Goal: Information Seeking & Learning: Learn about a topic

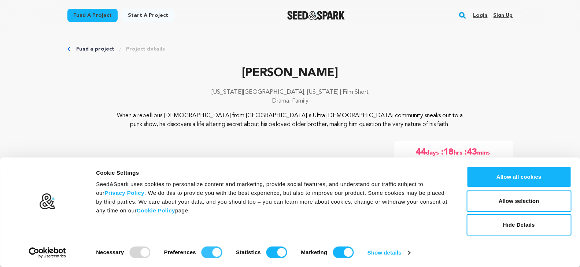
click at [214, 253] on input "Preferences" at bounding box center [212, 253] width 21 height 12
checkbox input "false"
drag, startPoint x: 268, startPoint y: 252, endPoint x: 278, endPoint y: 251, distance: 9.5
click at [268, 252] on input "Statistics" at bounding box center [276, 253] width 21 height 12
checkbox input "false"
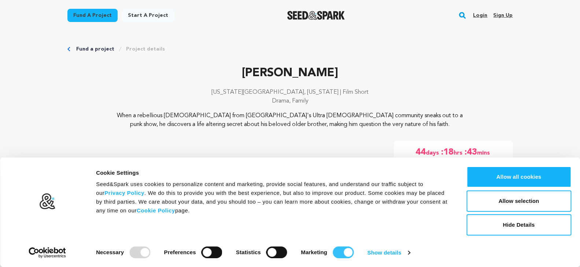
click at [336, 247] on input "Marketing" at bounding box center [343, 253] width 21 height 12
checkbox input "false"
click at [505, 204] on button "Allow selection" at bounding box center [519, 201] width 105 height 21
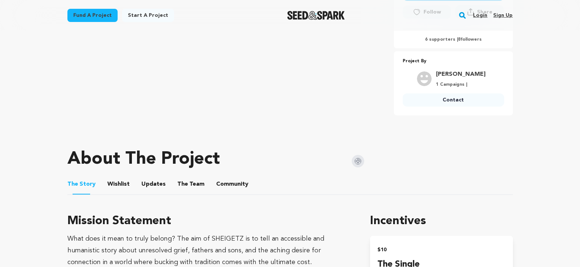
scroll to position [327, 0]
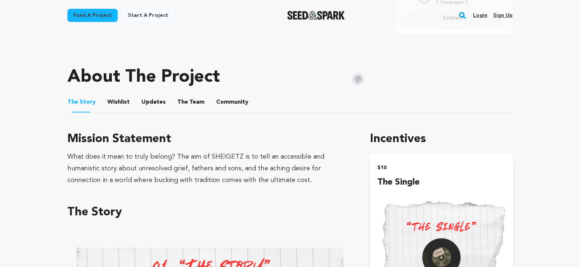
click at [184, 100] on button "The Team" at bounding box center [191, 104] width 18 height 18
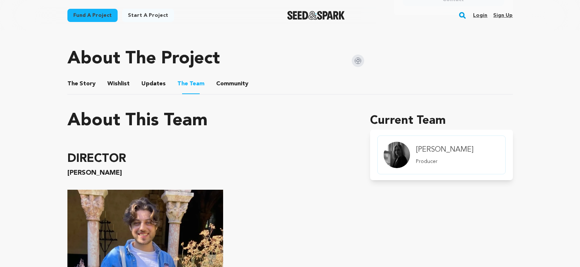
scroll to position [332, 0]
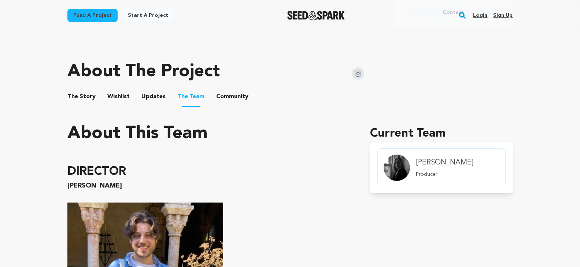
click at [362, 73] on img at bounding box center [358, 73] width 12 height 12
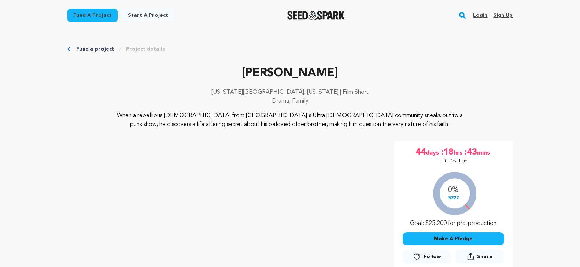
click at [284, 75] on p "Sheigetz" at bounding box center [290, 73] width 446 height 18
copy p "Sheigetz"
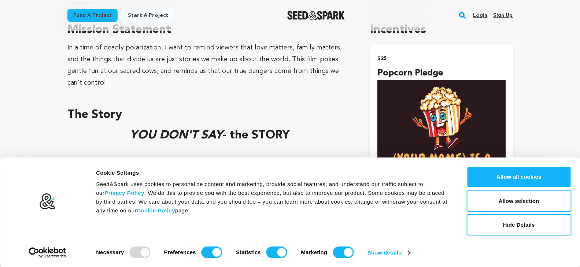
scroll to position [303, 0]
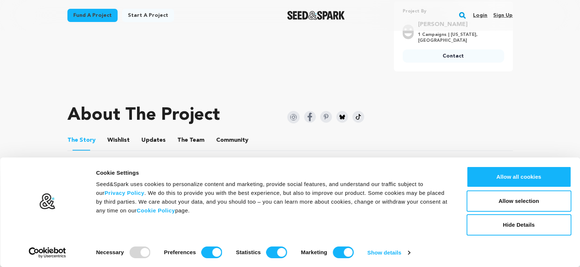
click at [188, 139] on button "The Team" at bounding box center [191, 142] width 18 height 18
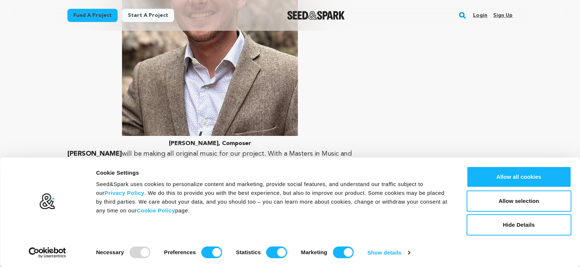
scroll to position [2539, 0]
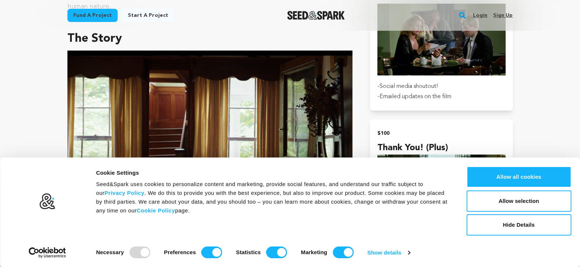
scroll to position [380, 0]
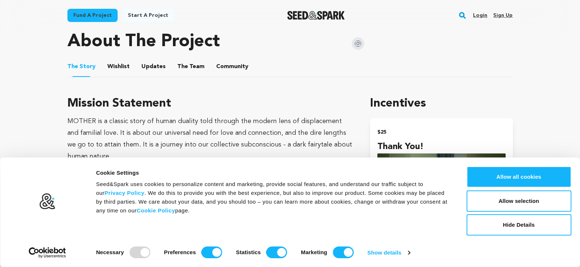
click at [189, 64] on button "The Team" at bounding box center [191, 68] width 18 height 18
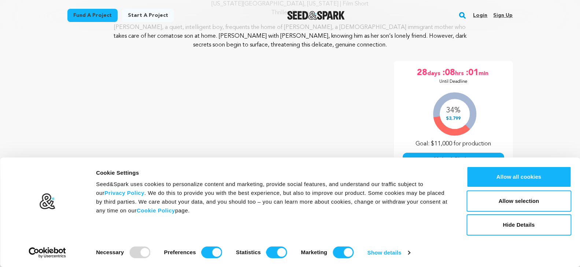
scroll to position [347, 0]
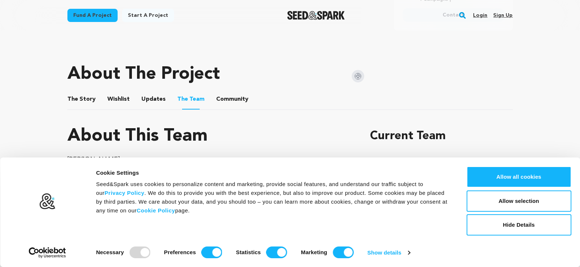
click at [362, 75] on img at bounding box center [358, 76] width 12 height 12
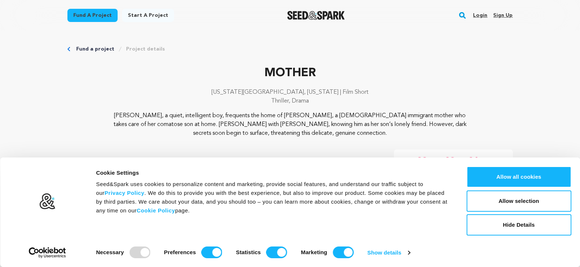
click at [283, 67] on p "MOTHER" at bounding box center [290, 73] width 446 height 18
click at [303, 73] on p "MOTHER" at bounding box center [290, 73] width 446 height 18
copy p "MOTHER"
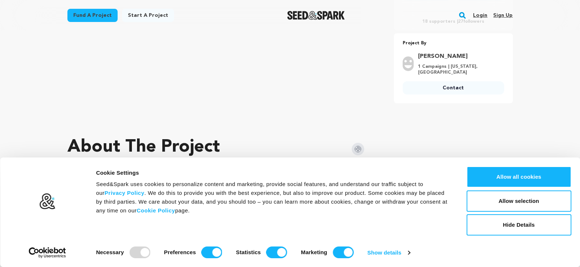
scroll to position [314, 0]
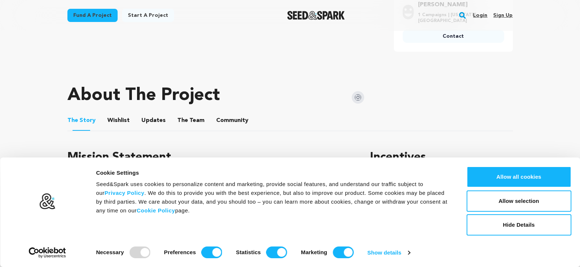
click at [195, 115] on button "The Team" at bounding box center [191, 122] width 18 height 18
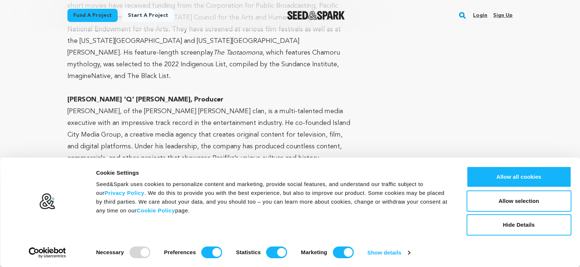
scroll to position [552, 0]
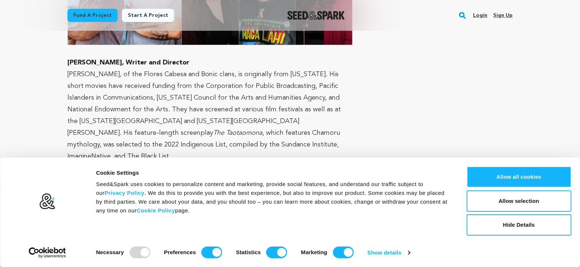
click at [97, 62] on strong "﻿ Neil Tinkham, Writer and Director" at bounding box center [128, 62] width 122 height 7
click at [67, 60] on strong "﻿ Neil Tinkham, Writer and Director" at bounding box center [128, 62] width 122 height 7
copy strong "Neil Tinkham"
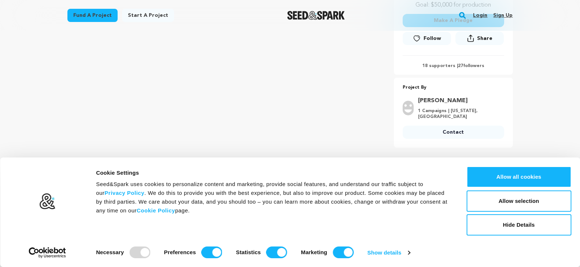
scroll to position [264, 0]
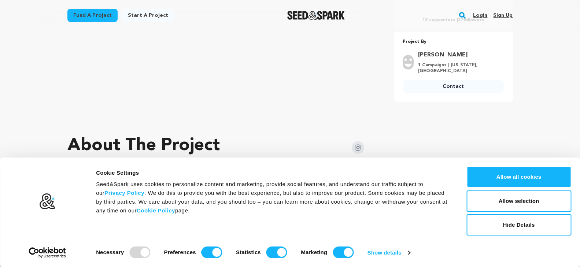
click at [356, 145] on img at bounding box center [358, 147] width 12 height 12
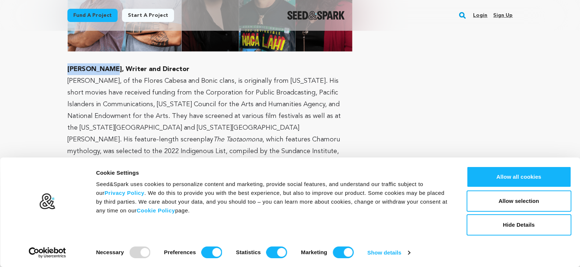
scroll to position [0, 0]
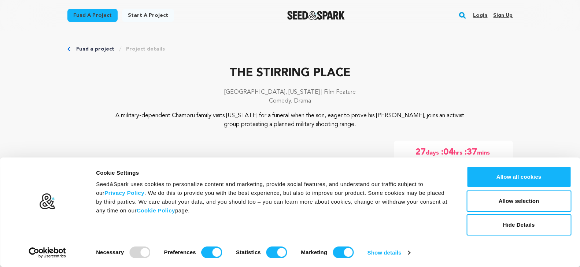
click at [299, 76] on p "THE STIRRING PLACE" at bounding box center [290, 73] width 446 height 18
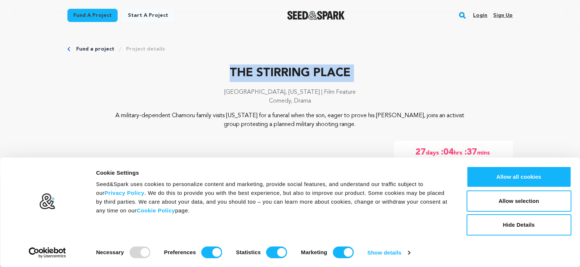
click at [299, 76] on p "THE STIRRING PLACE" at bounding box center [290, 73] width 446 height 18
copy div "THE STIRRING PLACE"
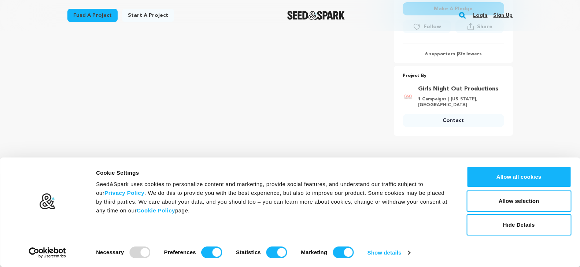
scroll to position [364, 0]
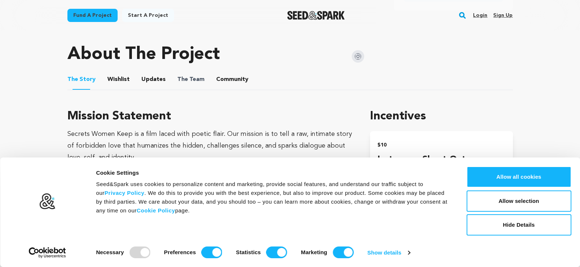
click at [197, 75] on span "The Team" at bounding box center [190, 79] width 27 height 9
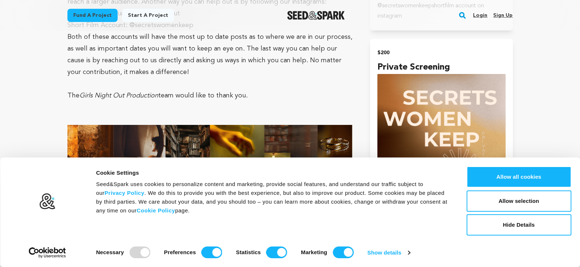
scroll to position [1842, 0]
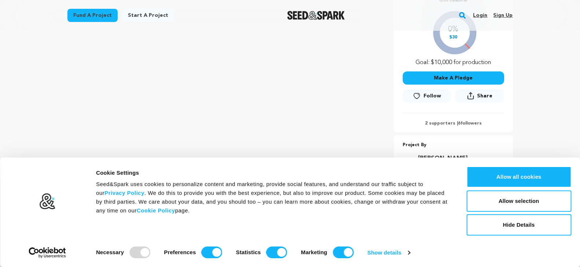
scroll to position [335, 0]
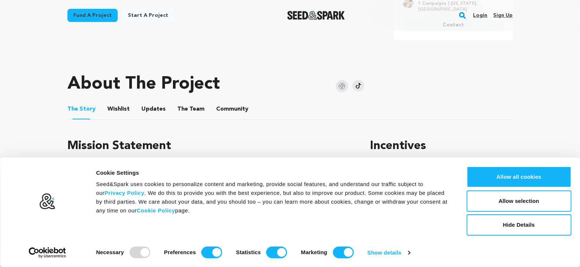
click at [171, 113] on ul "The Story The Story Wishlist Wishlist Updates Updates The Team The Team Communi…" at bounding box center [290, 109] width 446 height 21
click at [187, 110] on button "The Team" at bounding box center [191, 111] width 18 height 18
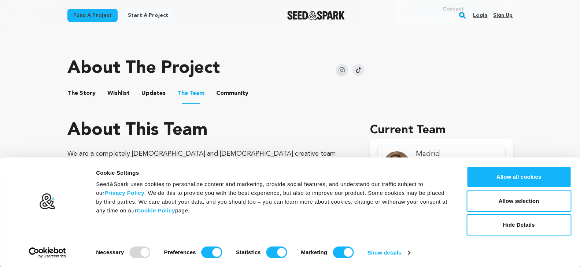
scroll to position [275, 0]
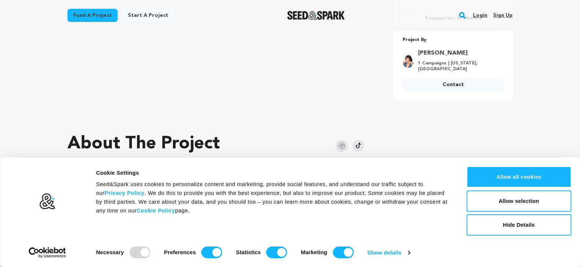
click at [340, 141] on img at bounding box center [342, 146] width 12 height 12
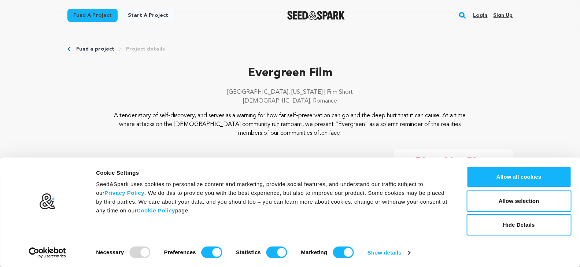
click at [264, 71] on p "Evergreen Film" at bounding box center [290, 73] width 446 height 18
copy p "Evergreen"
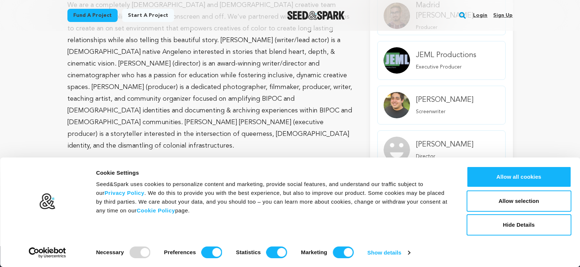
scroll to position [454, 0]
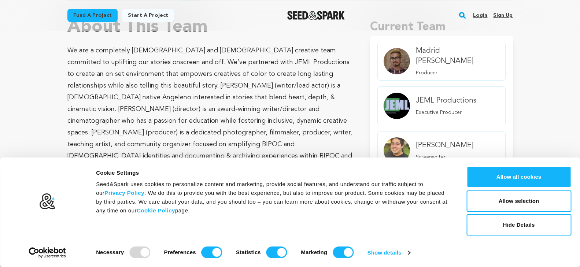
click at [193, 94] on p "We are a completely queer and Mexican creative team committed to uplifting our …" at bounding box center [209, 121] width 285 height 152
copy p "Odin"
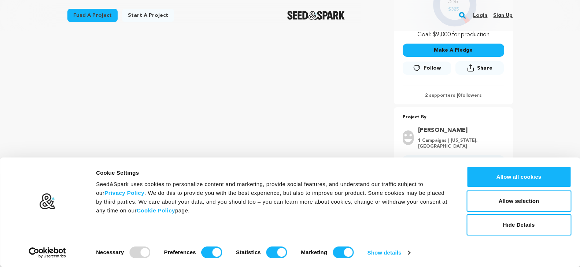
scroll to position [317, 0]
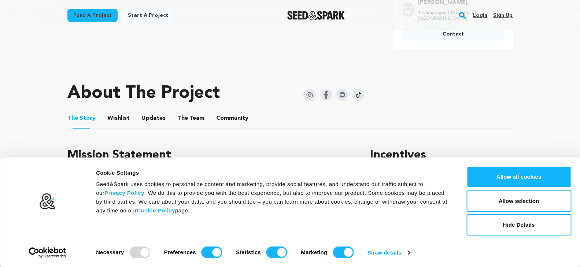
click at [188, 117] on button "The Team" at bounding box center [191, 120] width 18 height 18
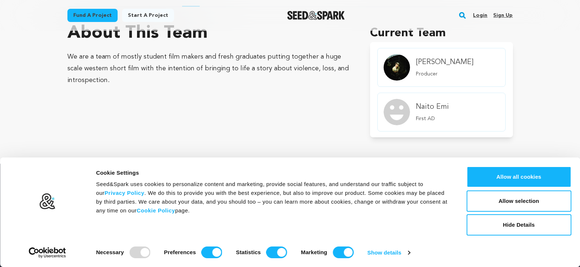
scroll to position [440, 0]
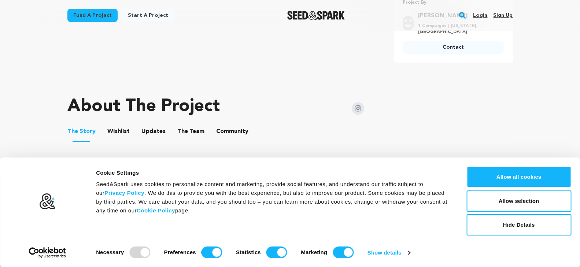
scroll to position [328, 0]
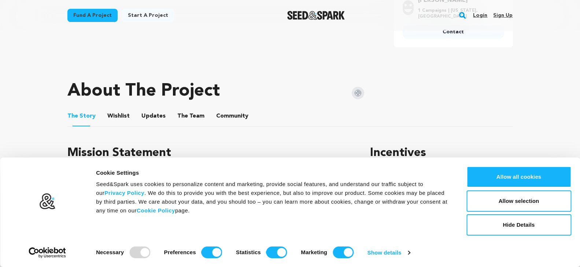
click at [189, 116] on button "The Team" at bounding box center [191, 118] width 18 height 18
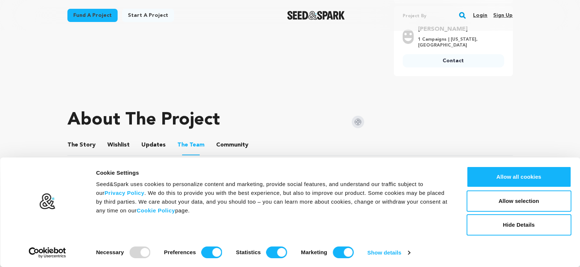
scroll to position [362, 0]
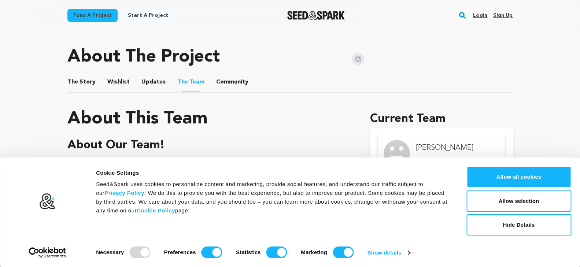
click at [78, 82] on button "The Story" at bounding box center [82, 84] width 18 height 18
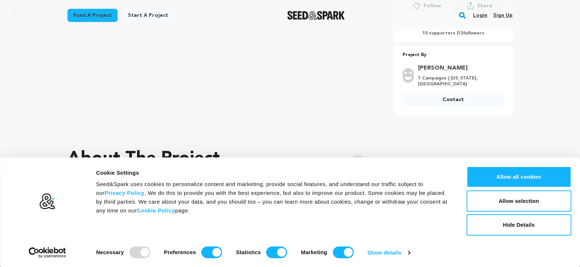
scroll to position [276, 0]
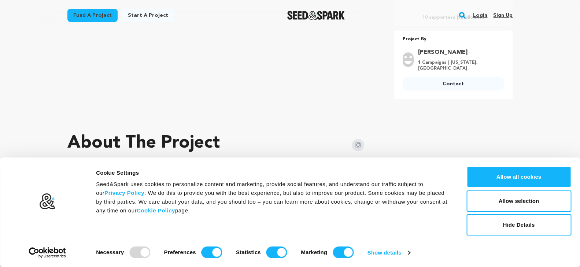
click at [360, 142] on img at bounding box center [358, 145] width 12 height 12
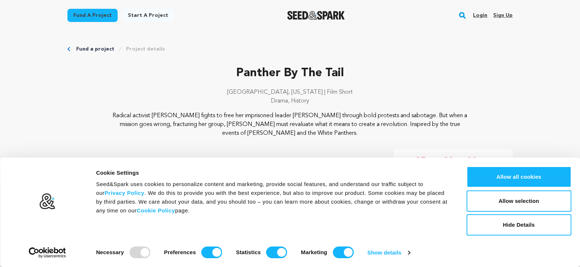
click at [263, 70] on p "Panther By The Tail" at bounding box center [290, 73] width 446 height 18
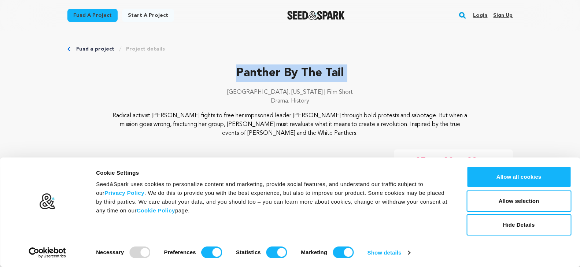
click at [263, 70] on p "Panther By The Tail" at bounding box center [290, 73] width 446 height 18
copy div "Panther By The Tail"
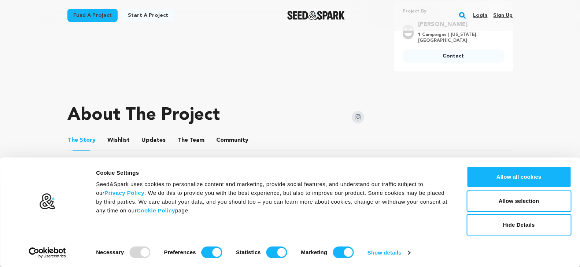
scroll to position [349, 0]
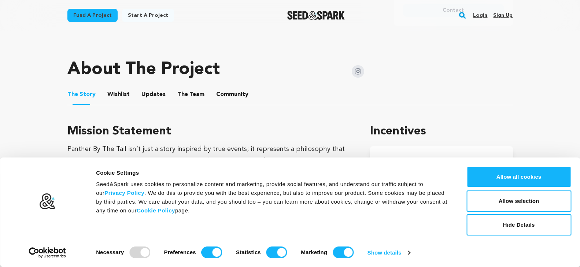
click at [191, 89] on button "The Team" at bounding box center [191, 96] width 18 height 18
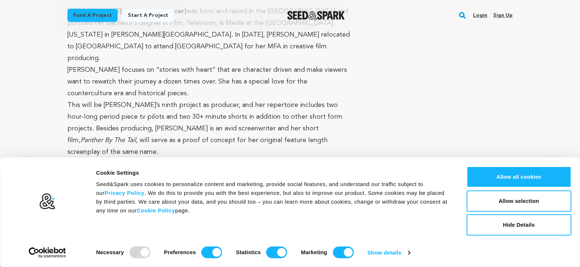
scroll to position [510, 0]
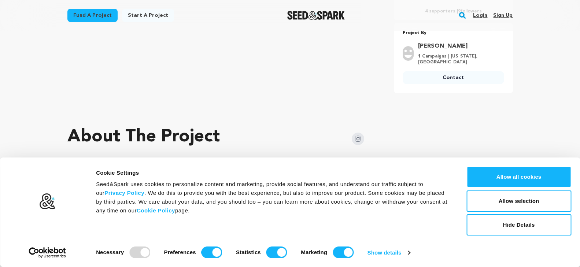
scroll to position [328, 0]
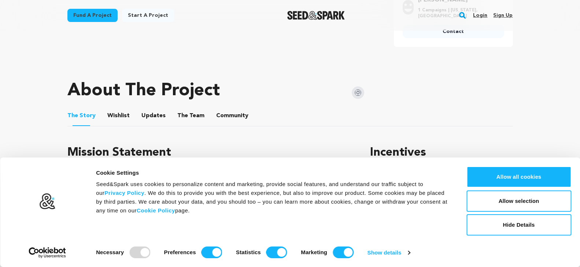
click at [186, 116] on button "The Team" at bounding box center [191, 117] width 18 height 18
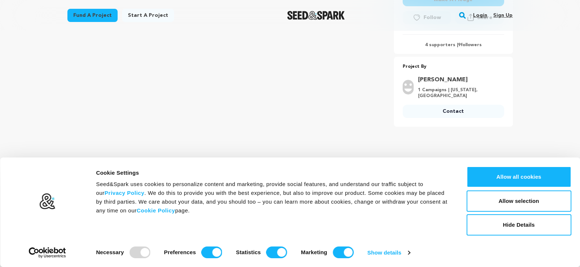
scroll to position [284, 0]
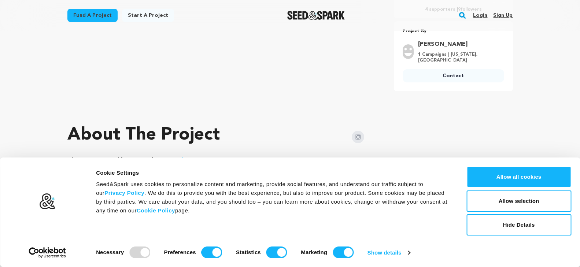
click at [360, 134] on img at bounding box center [358, 137] width 12 height 12
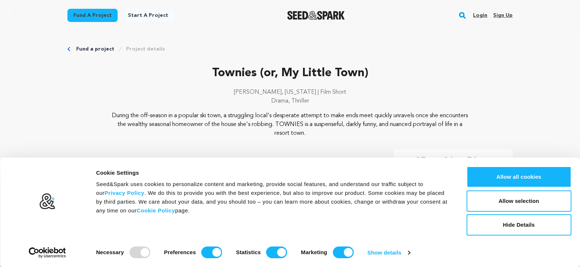
click at [227, 68] on p "Townies (or, My Little Town)" at bounding box center [290, 73] width 446 height 18
copy p "Townies"
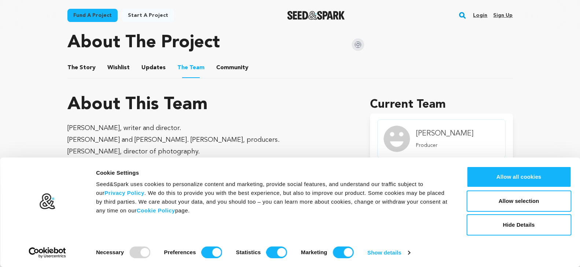
scroll to position [384, 0]
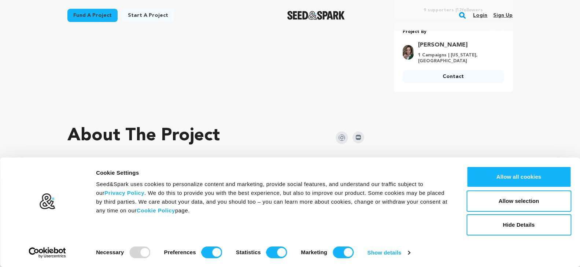
scroll to position [333, 0]
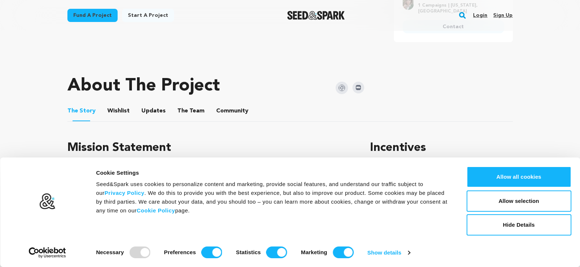
click at [186, 106] on button "The Team" at bounding box center [191, 113] width 18 height 18
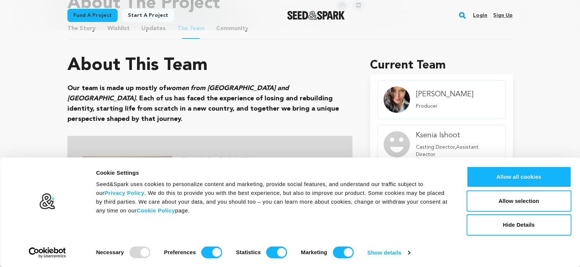
scroll to position [320, 0]
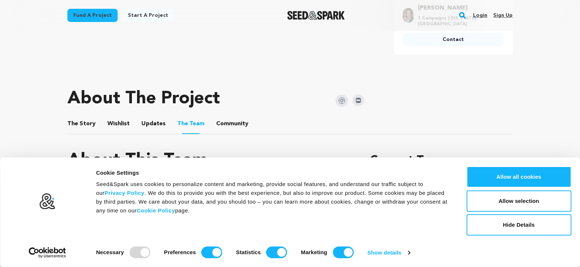
click at [339, 99] on img at bounding box center [342, 101] width 12 height 12
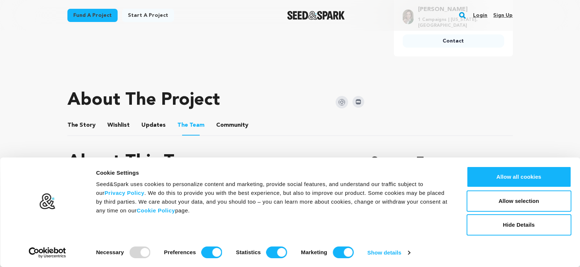
scroll to position [0, 0]
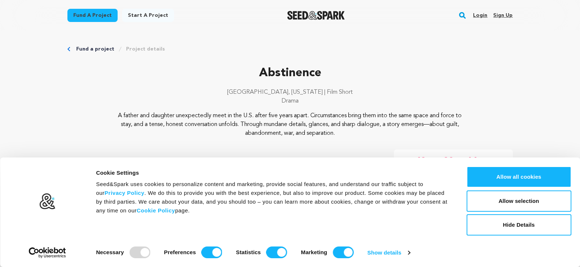
click at [300, 70] on p "Abstinence" at bounding box center [290, 73] width 446 height 18
copy p "Abstinence"
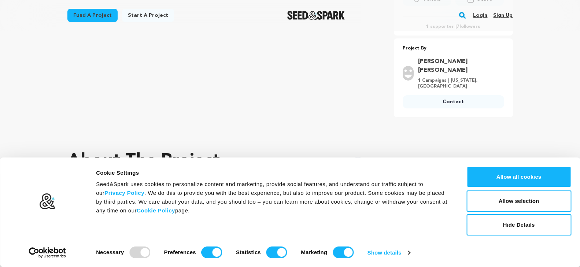
scroll to position [316, 0]
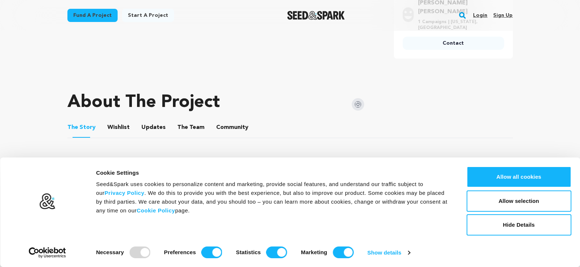
click at [182, 120] on button "The Team" at bounding box center [191, 129] width 18 height 18
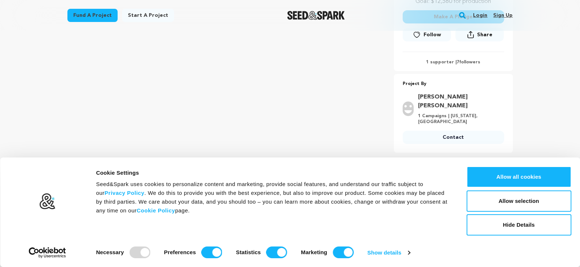
scroll to position [371, 0]
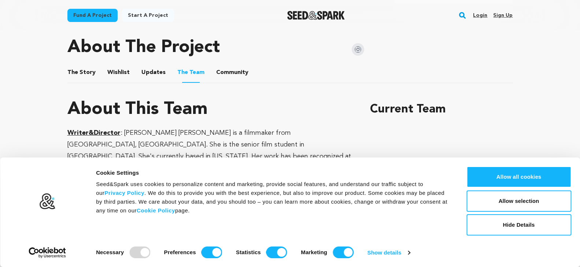
click at [357, 43] on img at bounding box center [358, 49] width 12 height 12
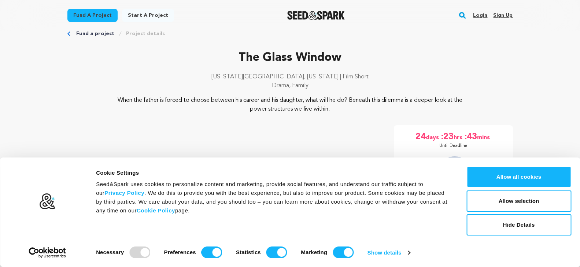
click at [270, 62] on p "The Glass Window" at bounding box center [290, 58] width 446 height 18
copy div "The Glass Window"
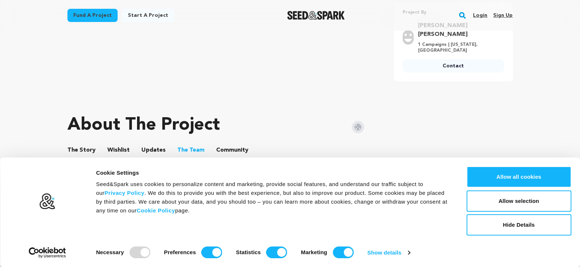
scroll to position [390, 0]
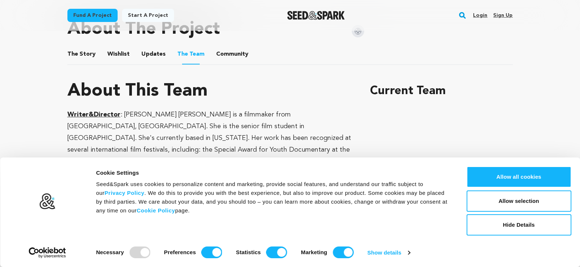
copy div "The Glass Window"
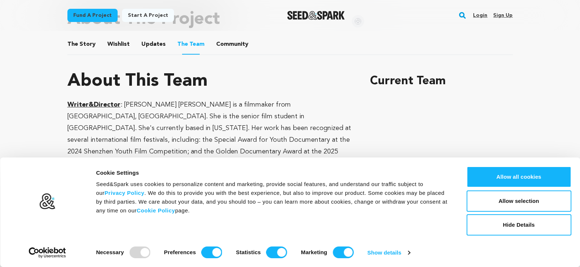
scroll to position [415, 0]
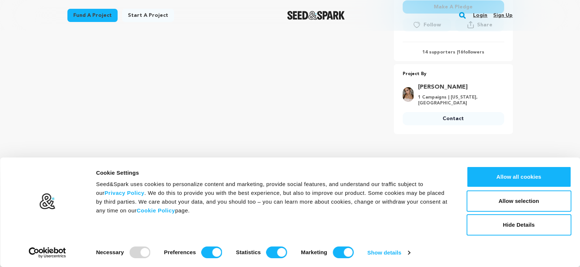
scroll to position [312, 0]
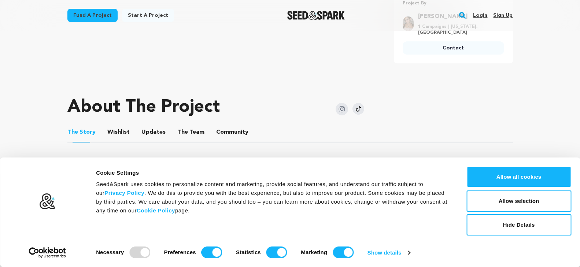
click at [189, 125] on button "The Team" at bounding box center [191, 134] width 18 height 18
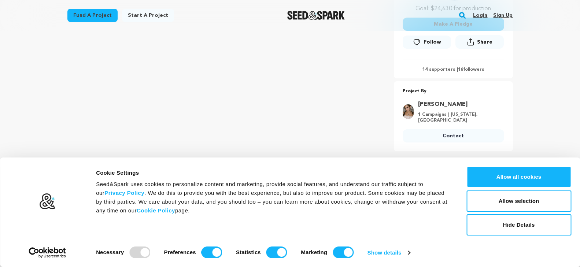
scroll to position [270, 0]
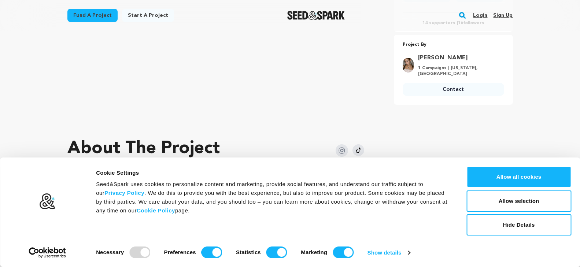
click at [340, 144] on img at bounding box center [342, 150] width 12 height 12
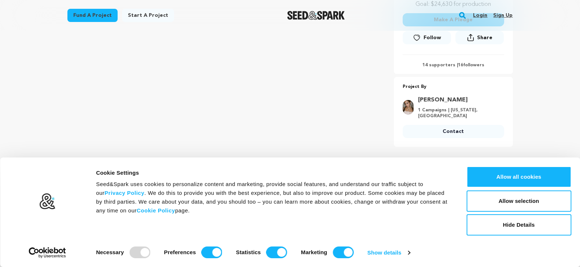
scroll to position [281, 0]
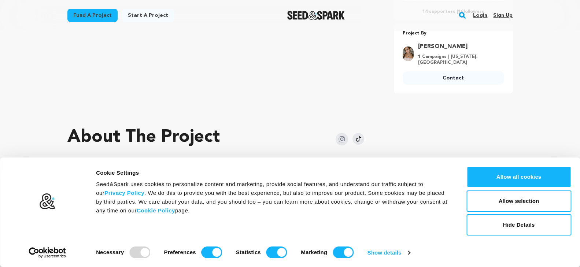
click at [341, 133] on img at bounding box center [342, 139] width 12 height 12
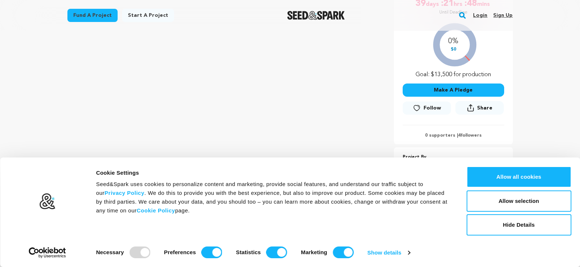
scroll to position [390, 0]
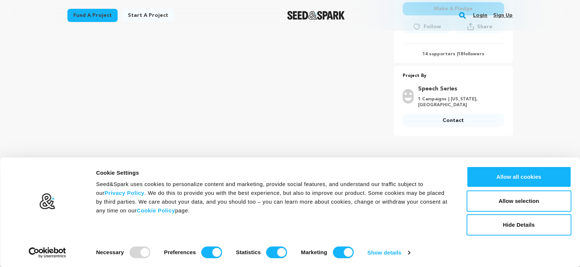
scroll to position [584, 0]
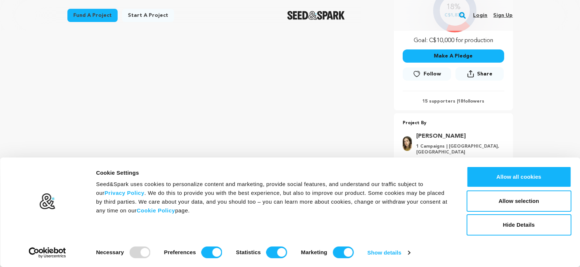
scroll to position [316, 0]
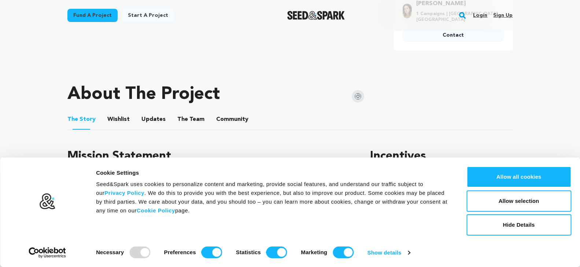
click at [182, 117] on button "The Team" at bounding box center [191, 121] width 18 height 18
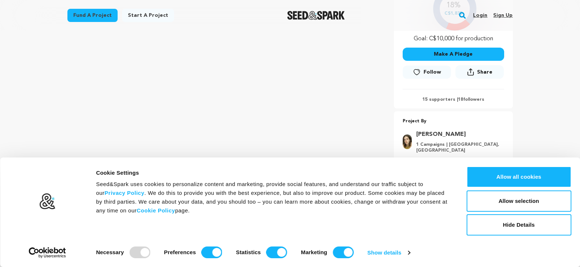
scroll to position [304, 0]
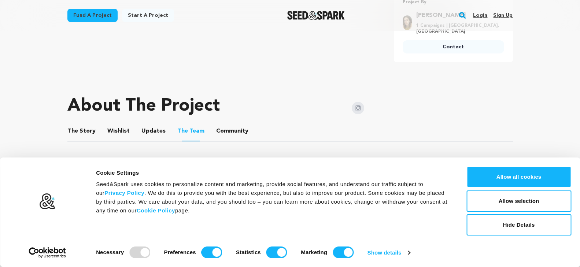
click at [358, 102] on img at bounding box center [358, 108] width 12 height 12
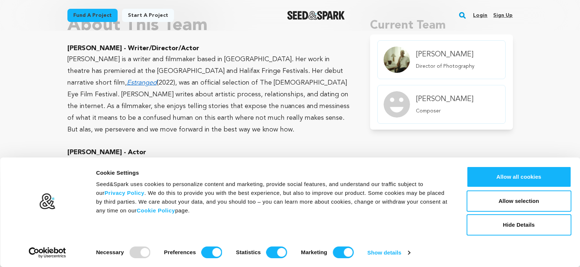
scroll to position [0, 0]
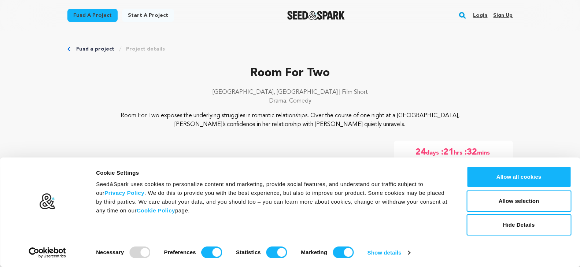
click at [254, 72] on p "Room For Two" at bounding box center [290, 73] width 446 height 18
copy div "Room For Two"
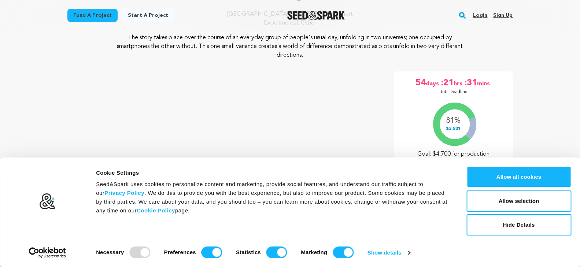
scroll to position [119, 0]
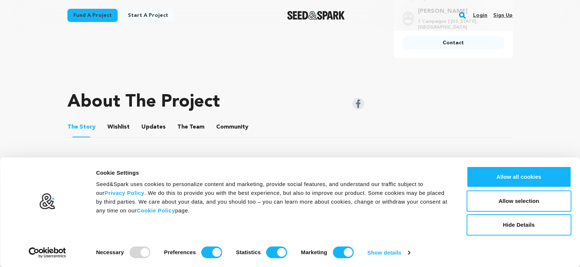
click at [185, 133] on button "The Team" at bounding box center [191, 129] width 18 height 18
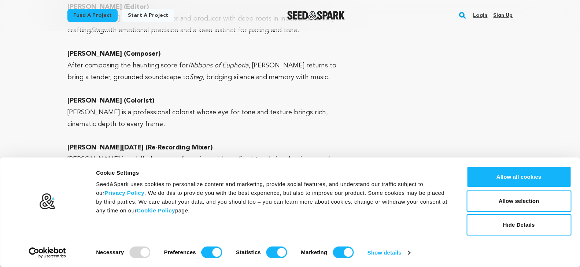
scroll to position [1729, 0]
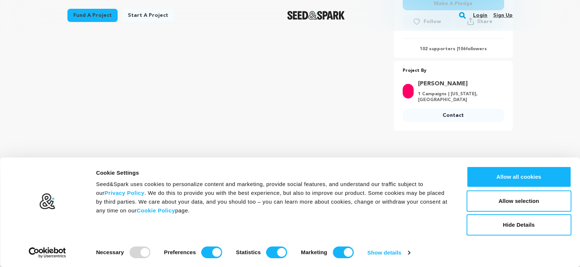
scroll to position [293, 0]
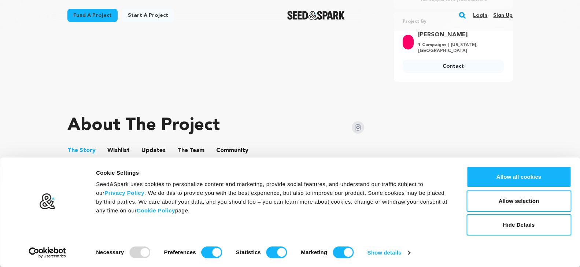
click at [185, 143] on button "The Team" at bounding box center [191, 152] width 18 height 18
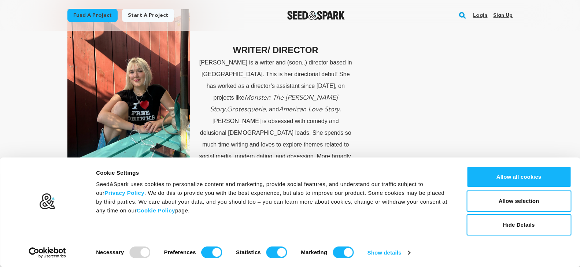
scroll to position [295, 0]
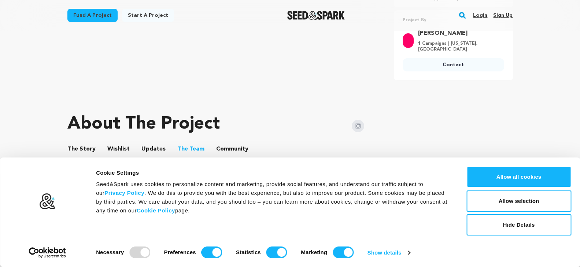
click at [354, 120] on img at bounding box center [358, 126] width 12 height 12
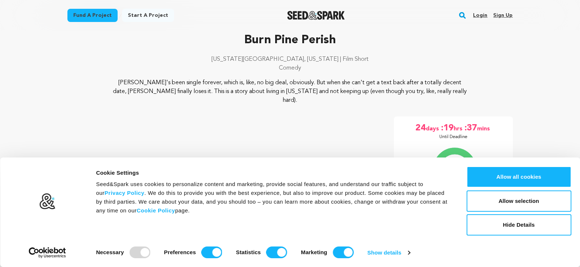
click at [262, 39] on p "Burn Pine Perish" at bounding box center [290, 41] width 446 height 18
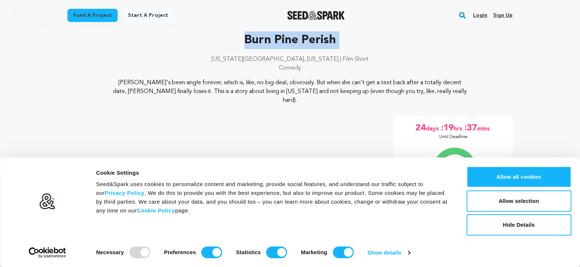
click at [262, 39] on p "Burn Pine Perish" at bounding box center [290, 41] width 446 height 18
copy div "Burn Pine Perish"
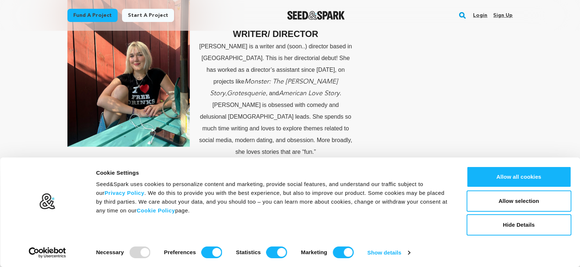
scroll to position [449, 0]
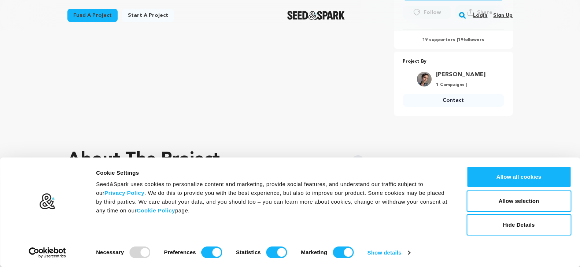
scroll to position [365, 0]
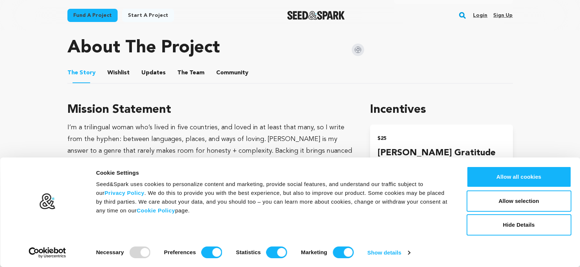
click at [190, 72] on button "The Team" at bounding box center [191, 75] width 18 height 18
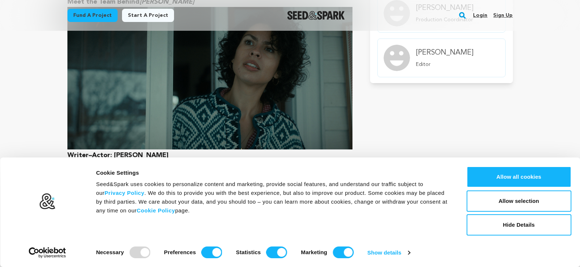
scroll to position [550, 0]
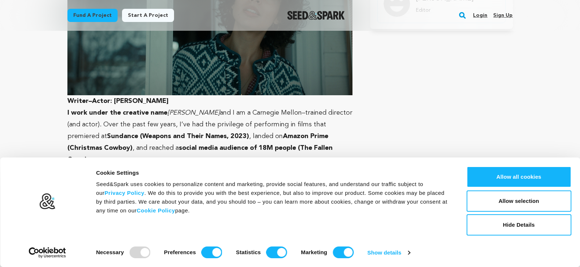
click at [137, 101] on strong "Writer–Actor: [PERSON_NAME]" at bounding box center [209, 29] width 285 height 152
click at [137, 101] on strong "Writer–Actor: Lilia Karst" at bounding box center [209, 29] width 285 height 152
click at [119, 101] on strong "Writer–Actor: Lilia Karst" at bounding box center [209, 29] width 285 height 152
click at [131, 100] on strong "Writer–Actor: Lilia Karst" at bounding box center [209, 29] width 285 height 152
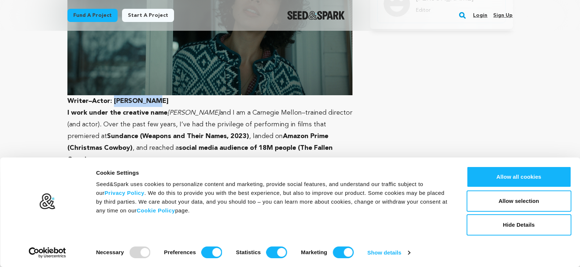
copy strong "Lilia Karst"
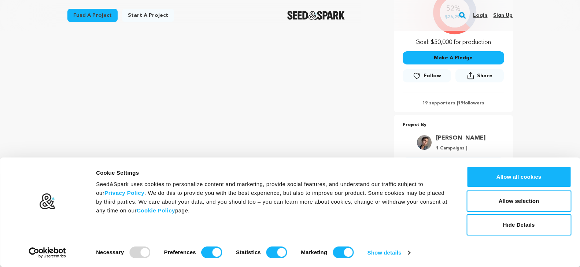
scroll to position [0, 0]
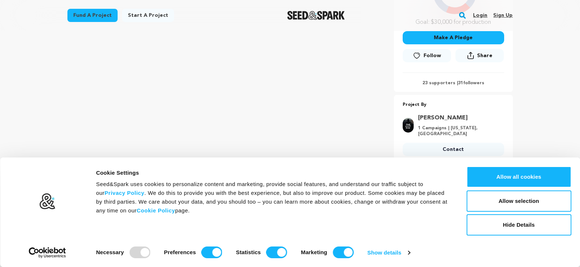
scroll to position [336, 0]
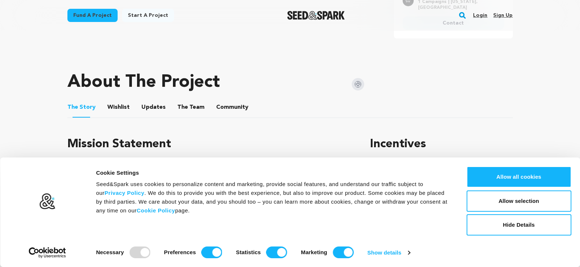
click at [190, 107] on button "The Team" at bounding box center [191, 109] width 18 height 18
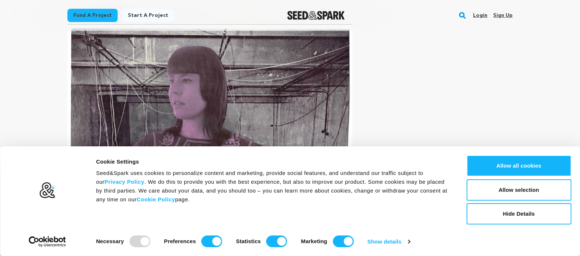
scroll to position [5998, 0]
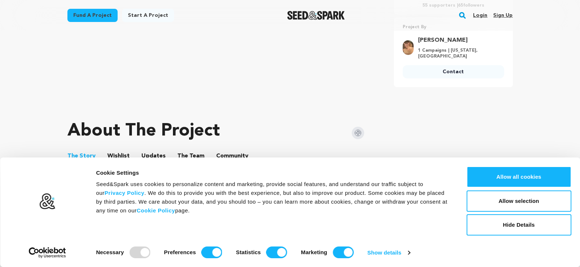
scroll to position [341, 0]
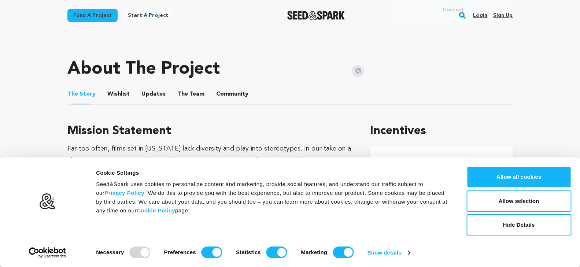
click at [188, 92] on button "The Team" at bounding box center [191, 96] width 18 height 18
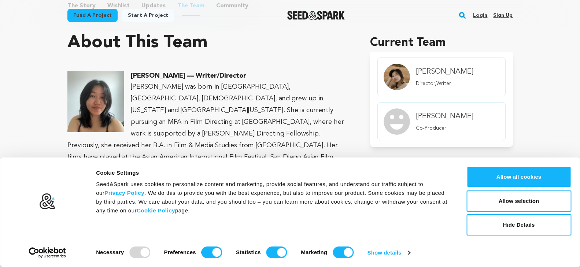
scroll to position [368, 0]
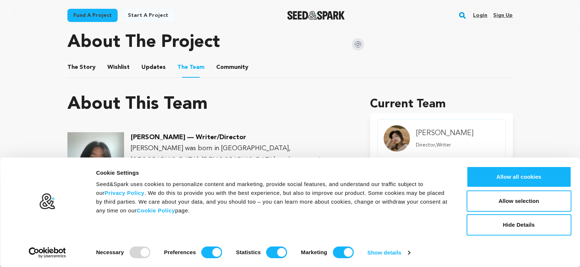
drag, startPoint x: 346, startPoint y: 47, endPoint x: 357, endPoint y: 47, distance: 10.3
click at [346, 47] on div "About The Project" at bounding box center [215, 42] width 297 height 29
click at [354, 43] on img at bounding box center [358, 44] width 12 height 12
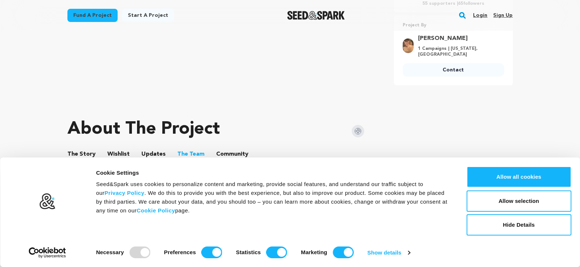
scroll to position [282, 0]
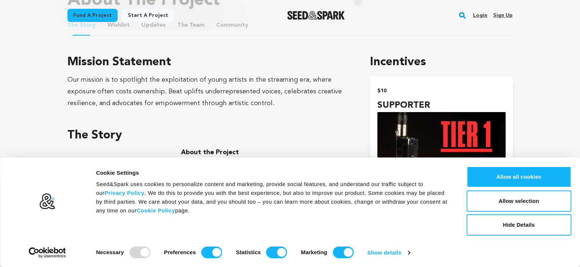
scroll to position [345, 0]
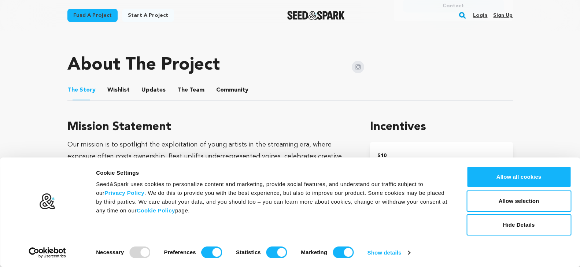
click at [200, 83] on ul "The Story The Story Wishlist Wishlist Updates Updates The Team The Team Communi…" at bounding box center [290, 90] width 446 height 21
click at [191, 83] on button "The Team" at bounding box center [191, 92] width 18 height 18
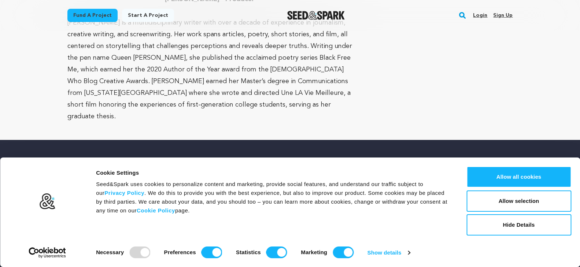
scroll to position [1797, 0]
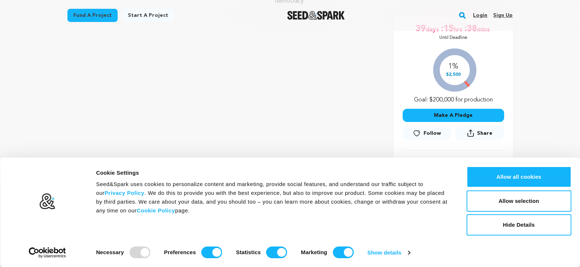
scroll to position [291, 0]
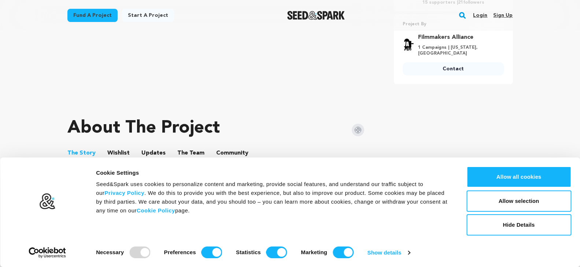
click at [184, 148] on button "The Team" at bounding box center [191, 155] width 18 height 18
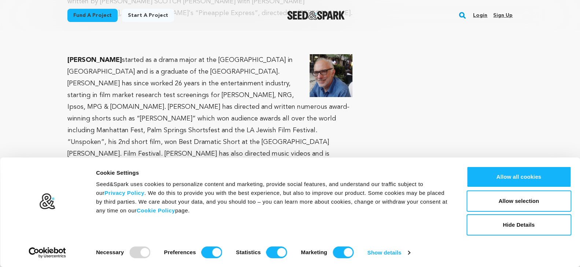
scroll to position [1017, 0]
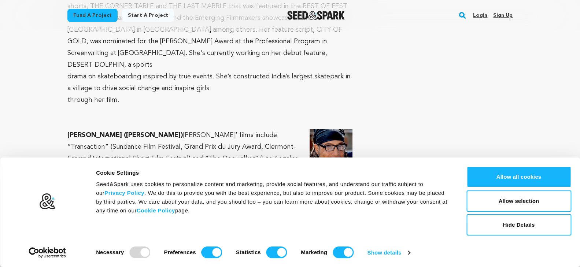
click at [265, 129] on p "Jacques Thelemaque (Fred) Jacques’ films include “Transaction" (Sundance Film F…" at bounding box center [209, 193] width 285 height 129
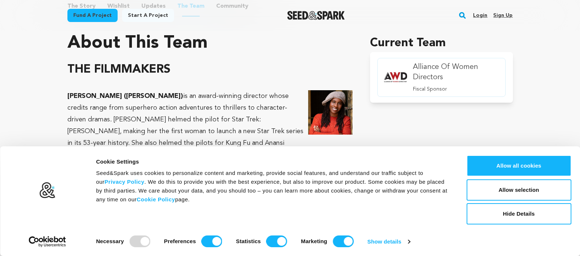
scroll to position [367, 0]
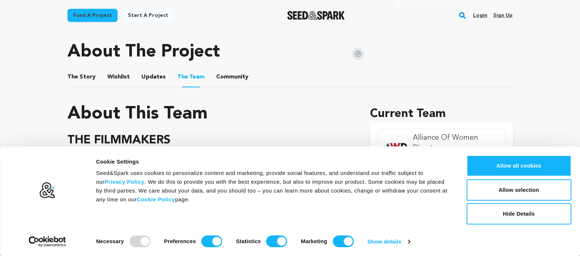
click at [356, 55] on img at bounding box center [358, 54] width 12 height 12
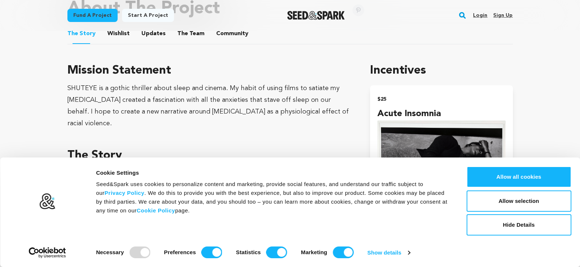
scroll to position [331, 0]
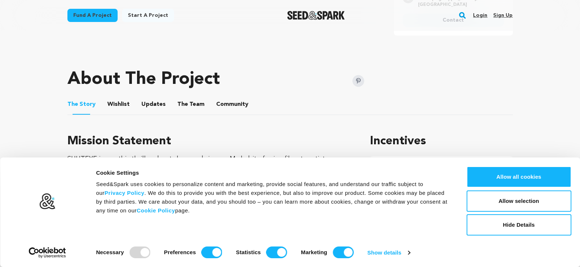
click at [185, 99] on button "The Team" at bounding box center [191, 106] width 18 height 18
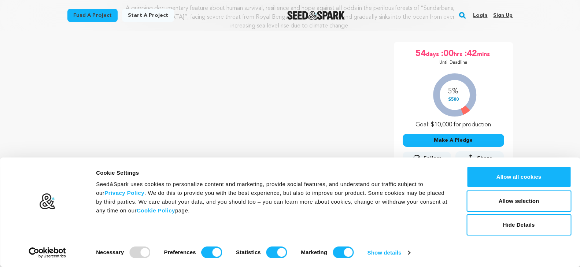
scroll to position [109, 0]
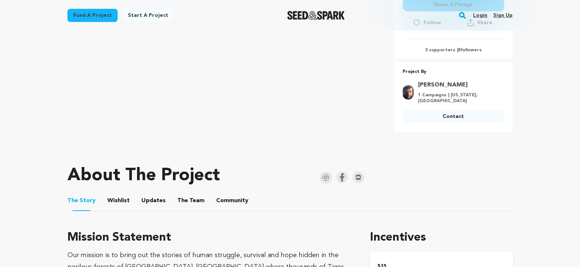
scroll to position [316, 0]
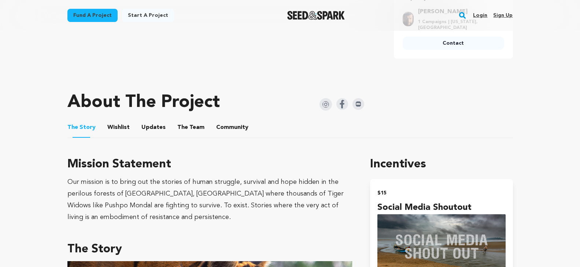
click at [184, 131] on button "The Team" at bounding box center [191, 129] width 18 height 18
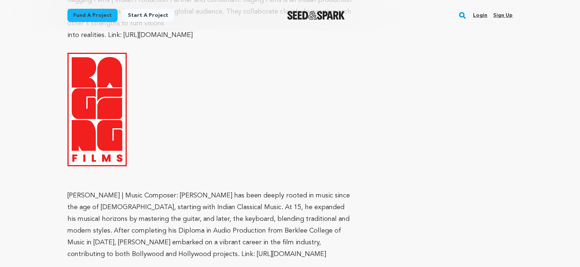
scroll to position [1575, 0]
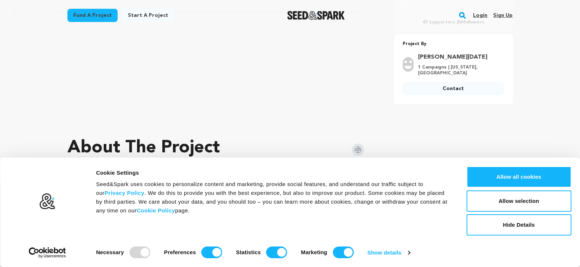
scroll to position [336, 0]
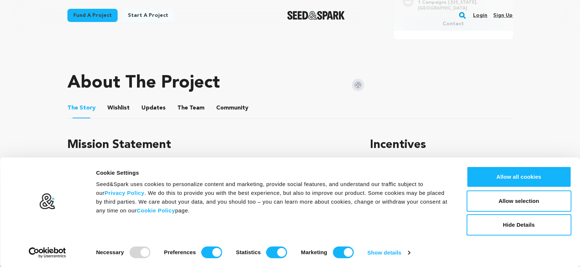
click at [192, 105] on button "The Team" at bounding box center [191, 110] width 18 height 18
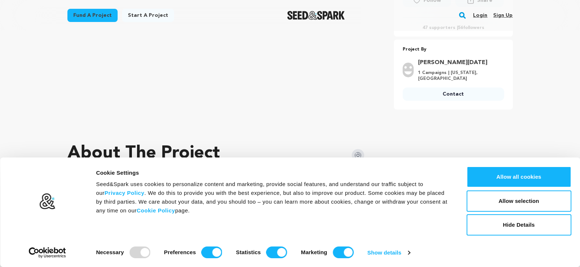
scroll to position [355, 0]
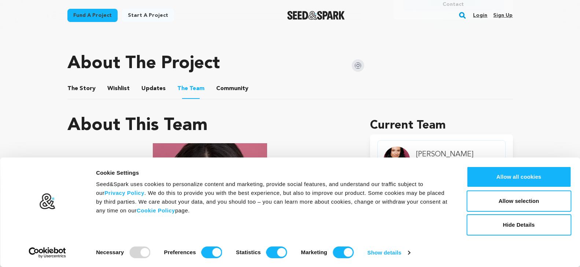
click at [357, 64] on img at bounding box center [358, 65] width 12 height 12
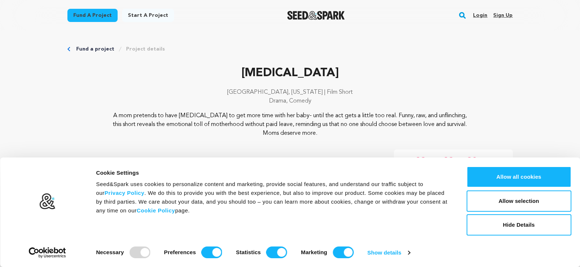
click at [299, 70] on p "Postpartum" at bounding box center [290, 73] width 446 height 18
copy p "Postpartum"
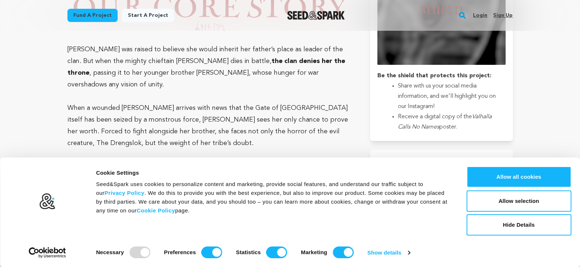
scroll to position [609, 0]
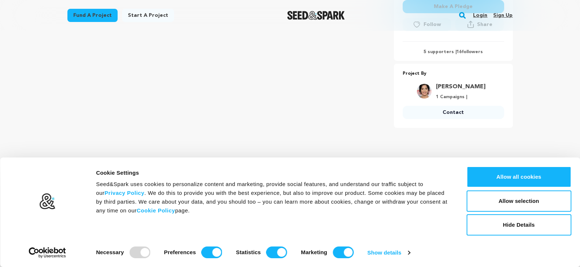
scroll to position [298, 0]
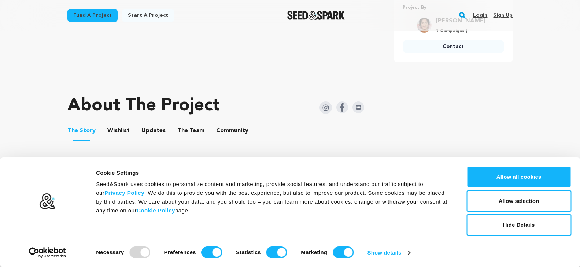
click at [190, 129] on button "The Team" at bounding box center [191, 133] width 18 height 18
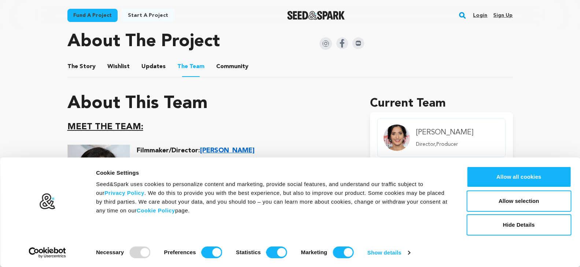
scroll to position [406, 0]
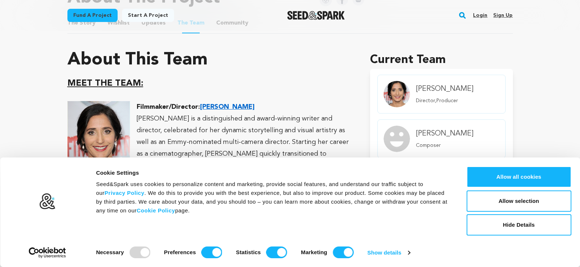
drag, startPoint x: 270, startPoint y: 103, endPoint x: 201, endPoint y: 104, distance: 69.6
click at [201, 104] on p "Filmmaker/Director: [PERSON_NAME]" at bounding box center [209, 107] width 285 height 12
copy p "[PERSON_NAME]"
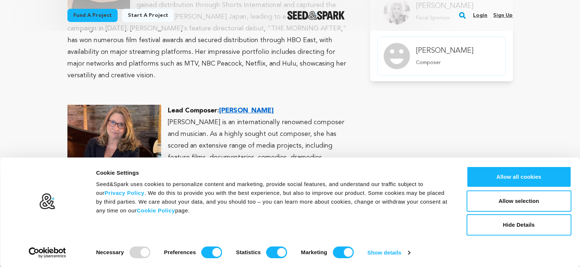
scroll to position [618, 0]
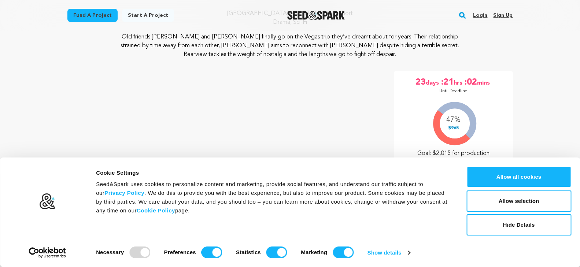
scroll to position [97, 0]
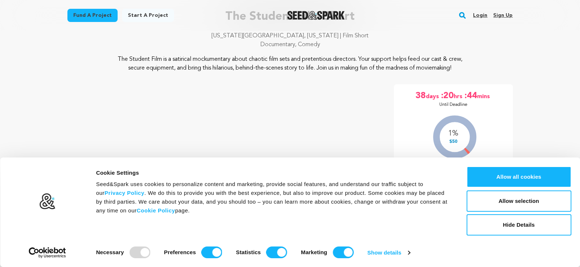
scroll to position [103, 0]
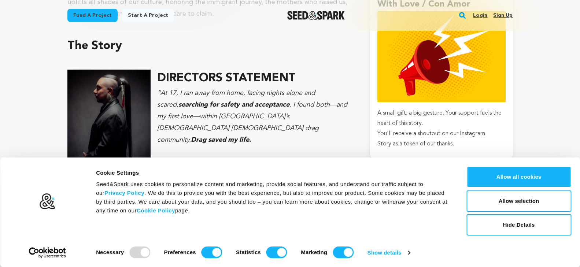
scroll to position [881, 0]
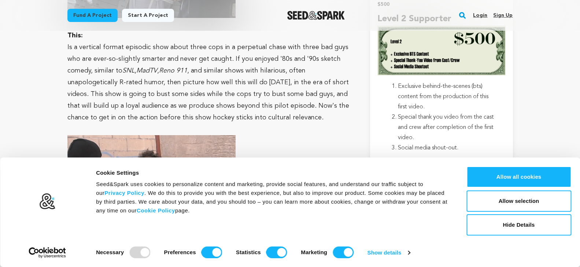
scroll to position [999, 0]
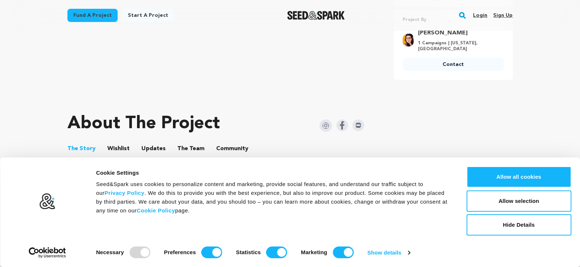
scroll to position [324, 0]
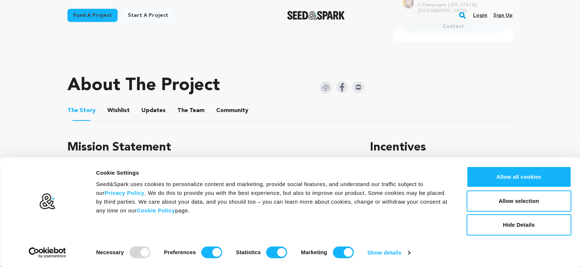
click at [189, 108] on button "The Team" at bounding box center [191, 112] width 18 height 18
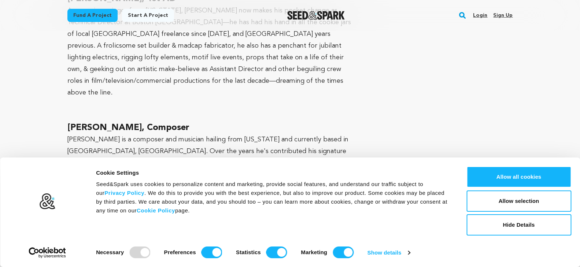
scroll to position [1704, 0]
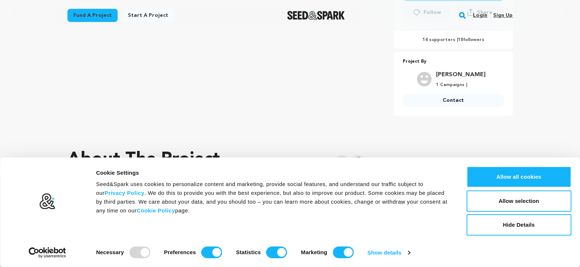
scroll to position [312, 0]
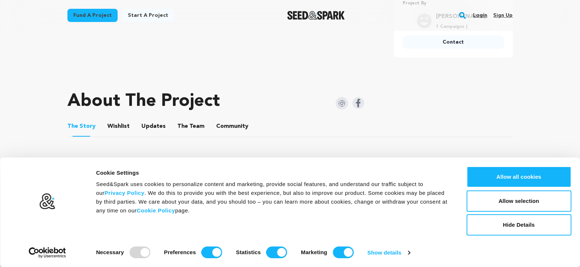
click at [182, 119] on button "The Team" at bounding box center [191, 128] width 18 height 18
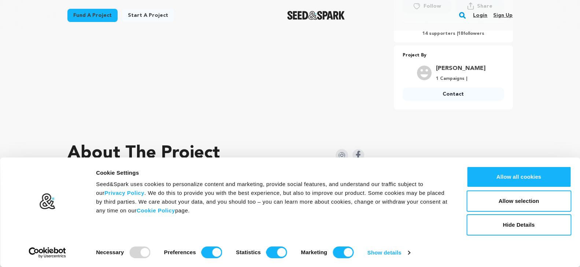
scroll to position [273, 0]
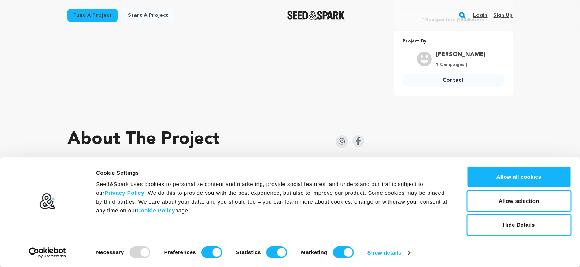
click at [340, 135] on img at bounding box center [342, 141] width 12 height 12
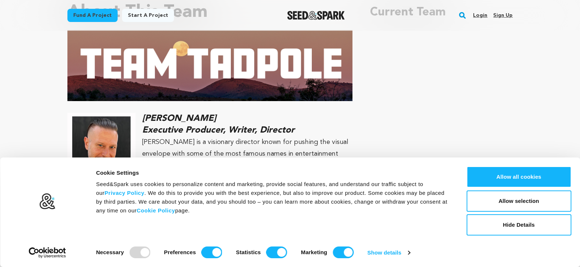
scroll to position [518, 0]
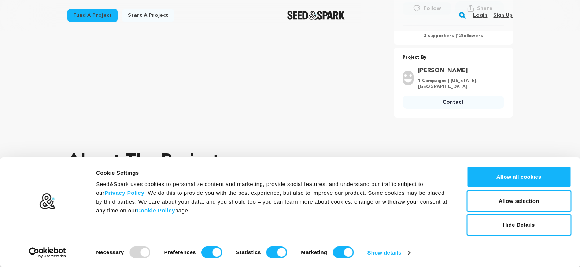
scroll to position [314, 0]
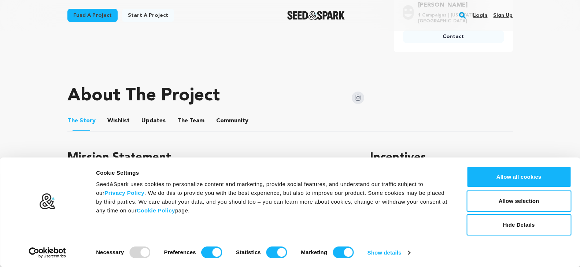
click at [191, 115] on button "The Team" at bounding box center [191, 123] width 18 height 18
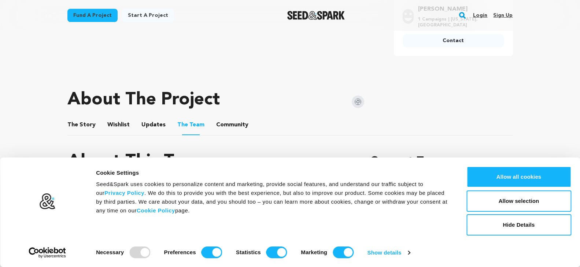
scroll to position [451, 0]
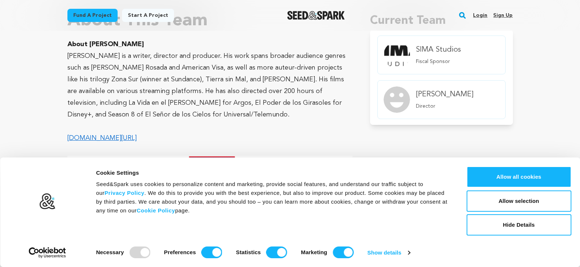
drag, startPoint x: 155, startPoint y: 33, endPoint x: 91, endPoint y: 34, distance: 64.9
click at [91, 38] on p "About Juan Carlos Valdivia" at bounding box center [209, 44] width 285 height 12
copy strong "uan Carlos Valdivia"
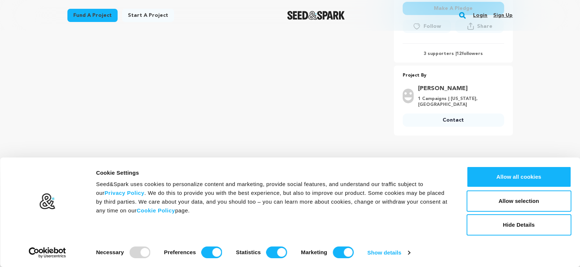
scroll to position [373, 0]
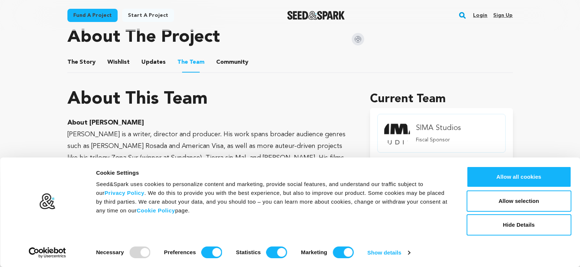
click at [191, 117] on p "About Juan Carlos Valdivia" at bounding box center [209, 123] width 285 height 12
drag, startPoint x: 159, startPoint y: 115, endPoint x: 88, endPoint y: 118, distance: 70.8
click at [88, 118] on p "About Juan Carlos Valdivia" at bounding box center [209, 123] width 285 height 12
copy strong "Juan Carlos Valdivia"
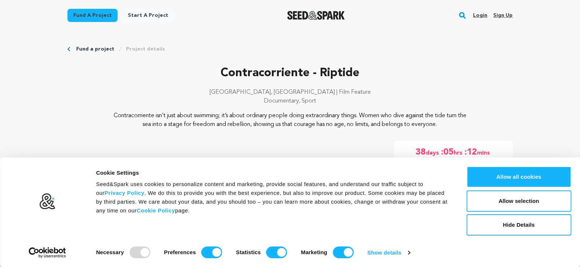
click at [344, 69] on p "Contracorriente - Riptide" at bounding box center [290, 73] width 446 height 18
copy p "Riptide"
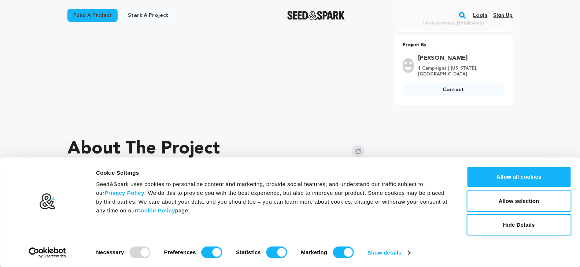
scroll to position [330, 0]
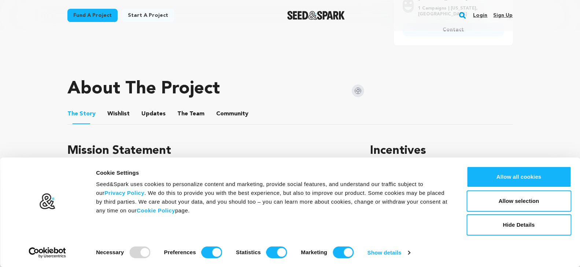
click at [189, 108] on button "The Team" at bounding box center [191, 116] width 18 height 18
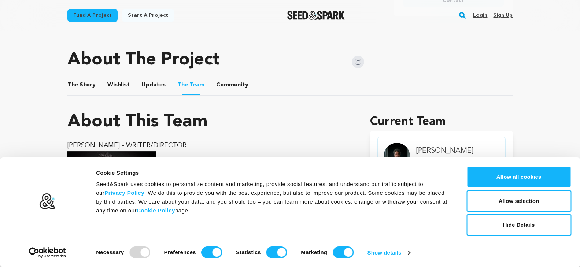
scroll to position [357, 0]
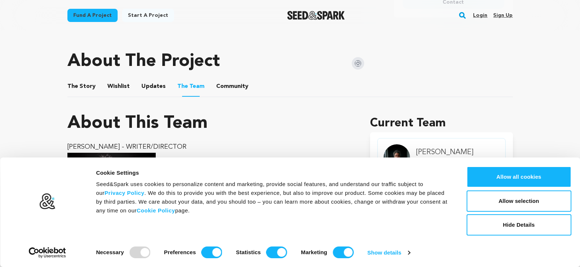
click at [354, 57] on img at bounding box center [358, 63] width 12 height 12
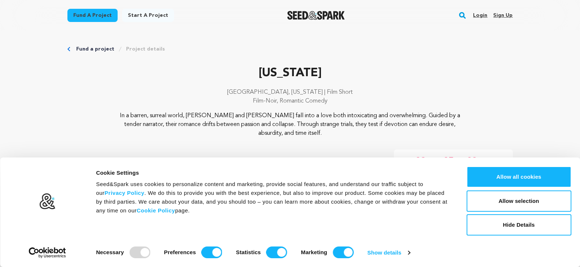
click at [292, 76] on p "[US_STATE]" at bounding box center [290, 73] width 446 height 18
copy p "[US_STATE]"
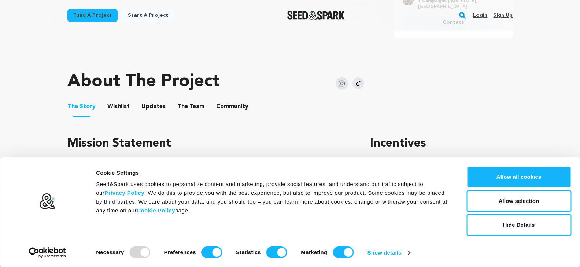
scroll to position [384, 0]
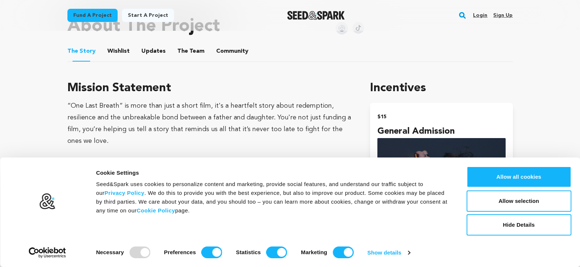
click at [182, 47] on button "The Team" at bounding box center [191, 53] width 18 height 18
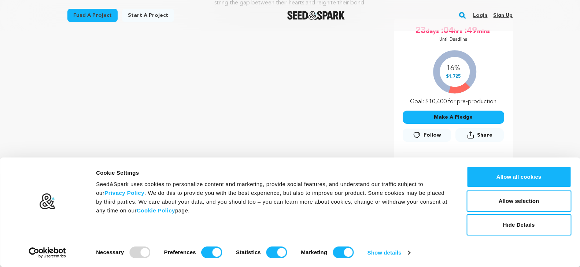
scroll to position [130, 0]
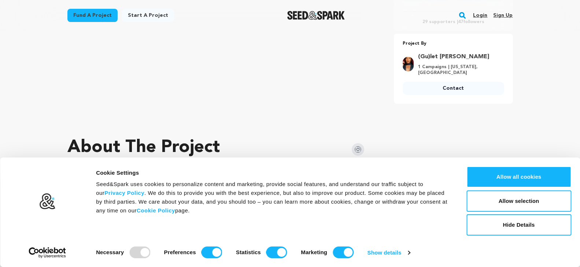
scroll to position [332, 0]
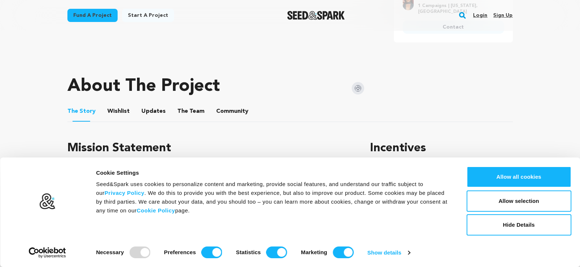
click at [192, 114] on button "The Team" at bounding box center [191, 113] width 18 height 18
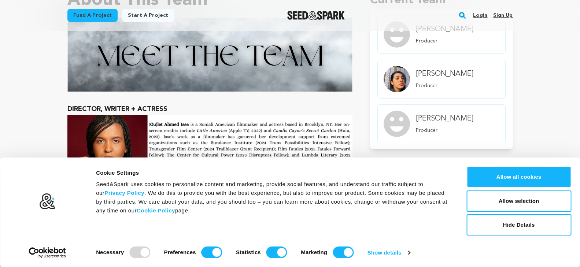
scroll to position [384, 0]
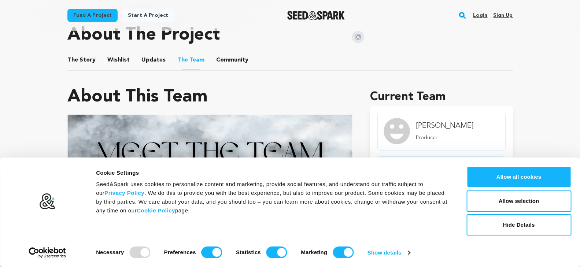
click at [351, 37] on div "About The Project" at bounding box center [215, 35] width 297 height 29
click at [362, 38] on img at bounding box center [358, 37] width 12 height 12
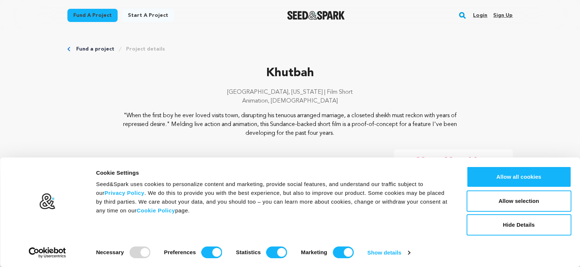
click at [281, 70] on p "Khutbah" at bounding box center [290, 73] width 446 height 18
copy p "Khutbah"
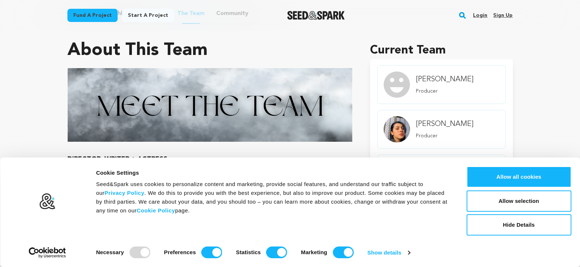
scroll to position [495, 0]
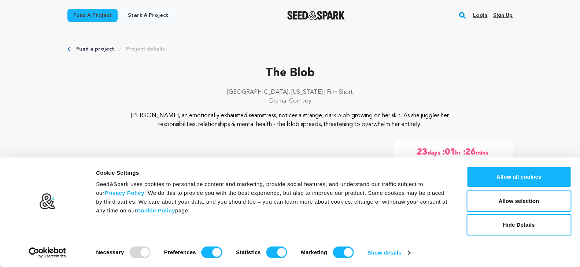
scroll to position [134, 0]
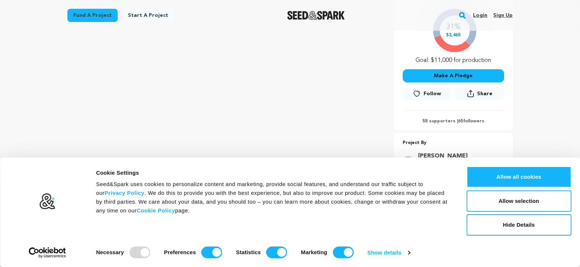
scroll to position [308, 0]
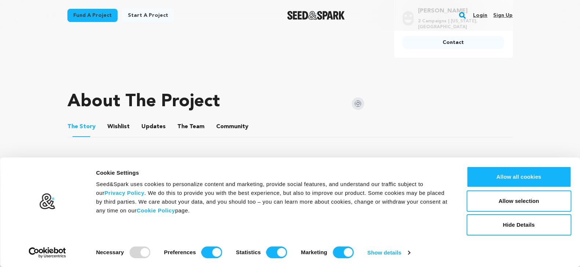
click at [183, 130] on button "The Team" at bounding box center [191, 128] width 18 height 18
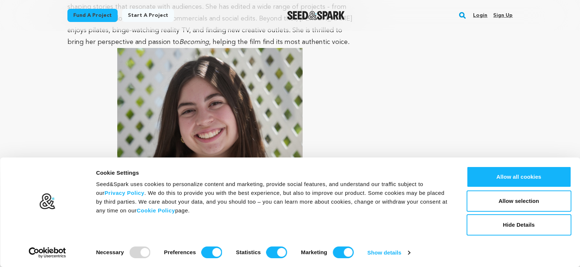
scroll to position [2329, 0]
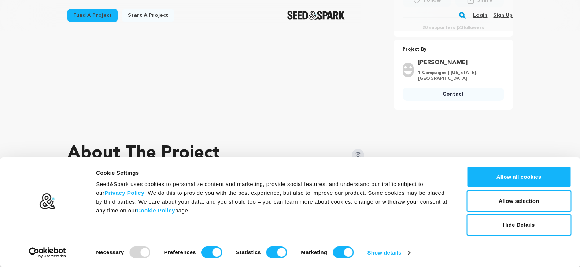
scroll to position [312, 0]
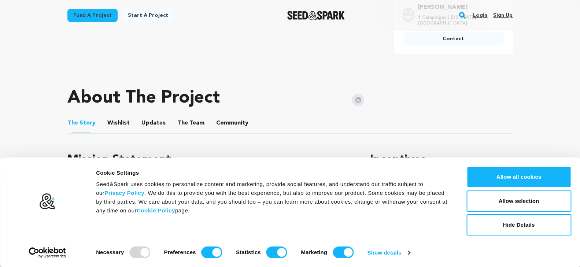
click at [182, 124] on button "The Team" at bounding box center [191, 125] width 18 height 18
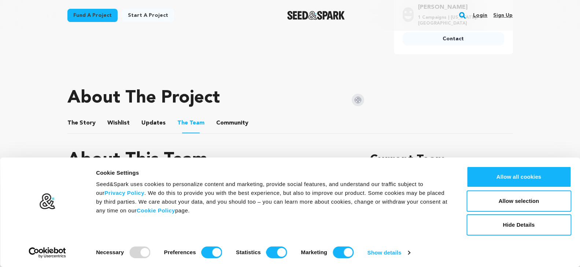
scroll to position [395, 0]
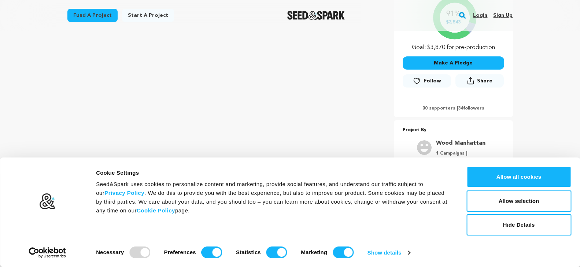
scroll to position [250, 0]
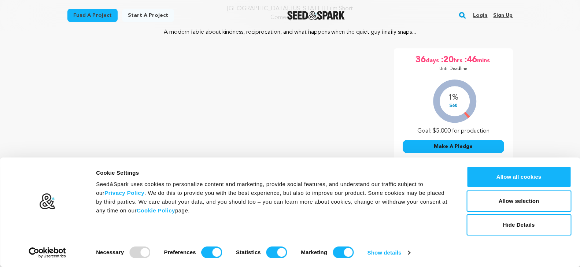
scroll to position [228, 0]
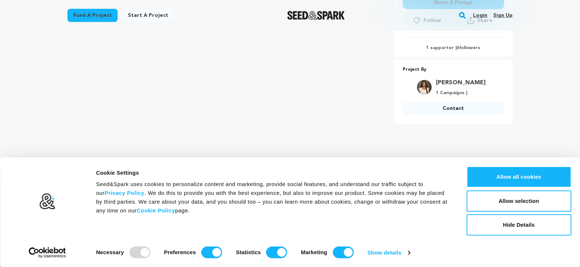
scroll to position [292, 0]
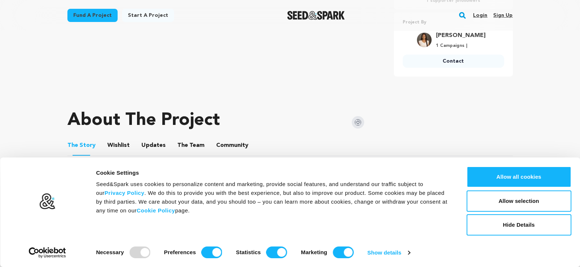
click at [354, 122] on img at bounding box center [358, 122] width 12 height 12
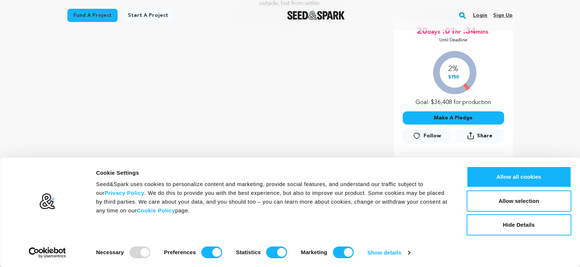
scroll to position [191, 0]
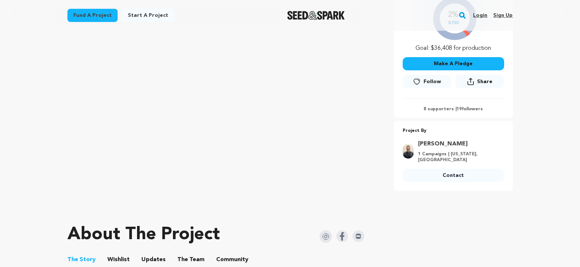
scroll to position [317, 0]
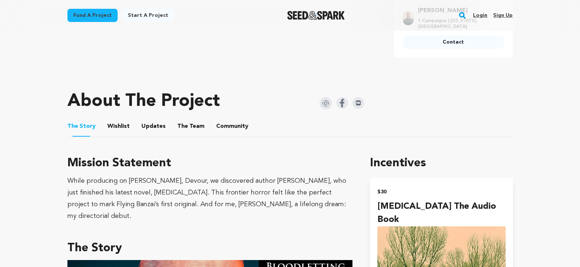
click at [182, 119] on button "The Team" at bounding box center [191, 128] width 18 height 18
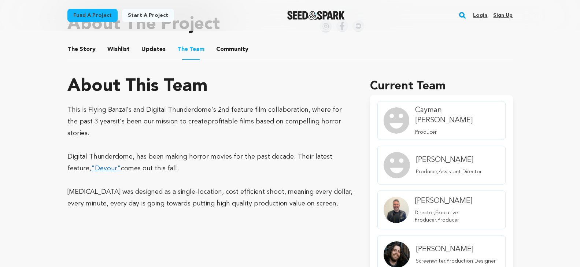
scroll to position [296, 0]
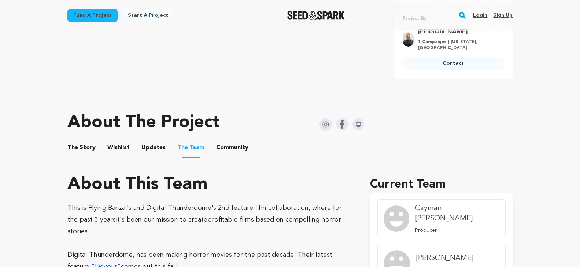
click at [325, 118] on img at bounding box center [326, 124] width 12 height 12
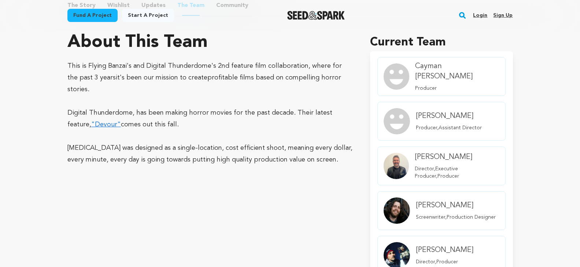
scroll to position [0, 0]
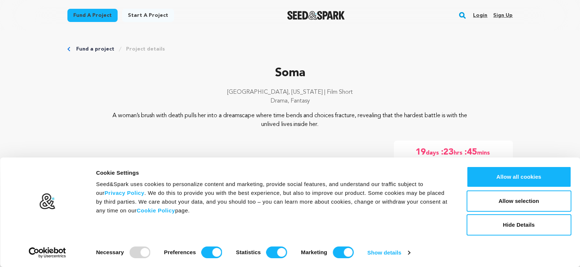
scroll to position [11, 0]
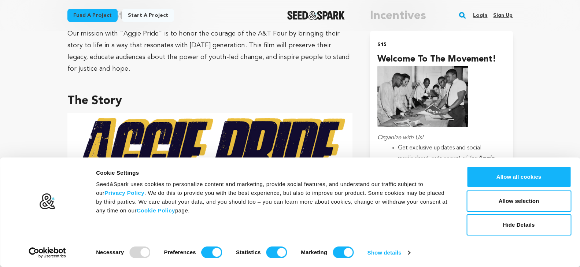
scroll to position [332, 0]
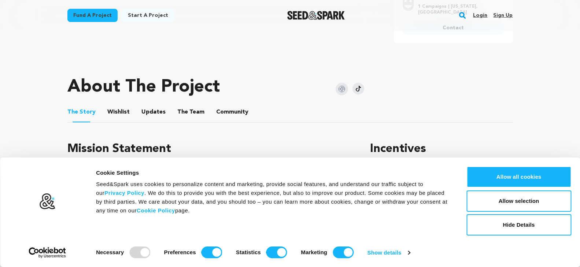
click at [347, 86] on img at bounding box center [342, 89] width 12 height 12
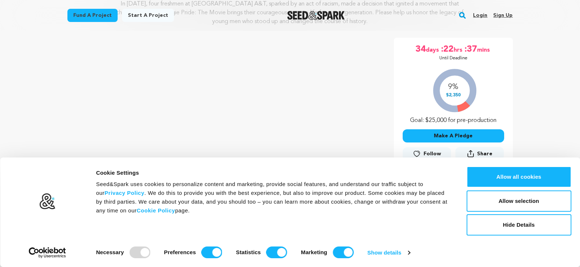
scroll to position [0, 0]
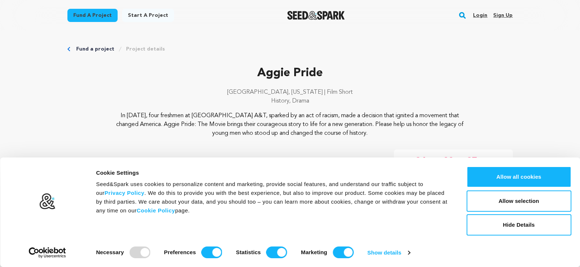
click at [274, 79] on p "Aggie Pride" at bounding box center [290, 73] width 446 height 18
copy div "Aggie Pride"
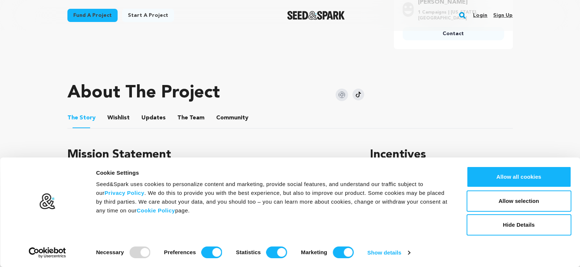
scroll to position [347, 0]
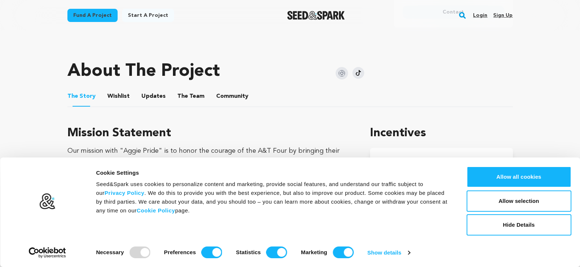
click at [186, 96] on button "The Team" at bounding box center [191, 98] width 18 height 18
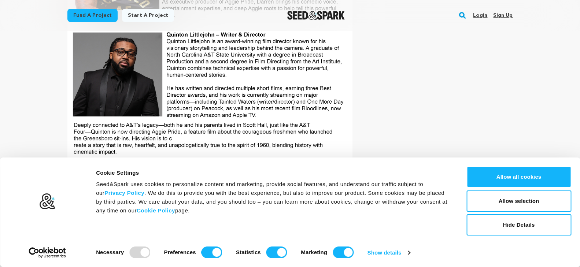
scroll to position [603, 0]
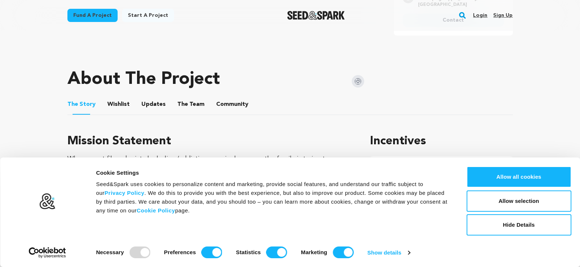
scroll to position [390, 0]
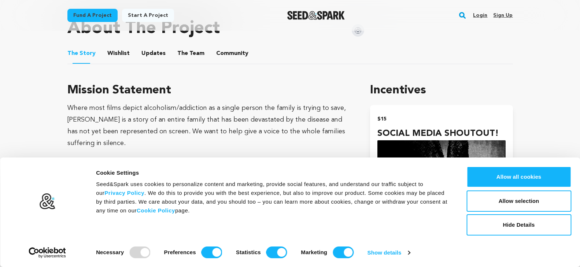
click at [184, 58] on button "The Team" at bounding box center [191, 55] width 18 height 18
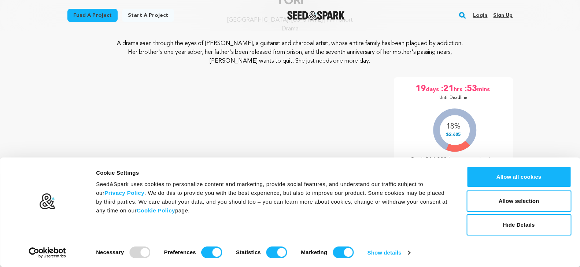
scroll to position [183, 0]
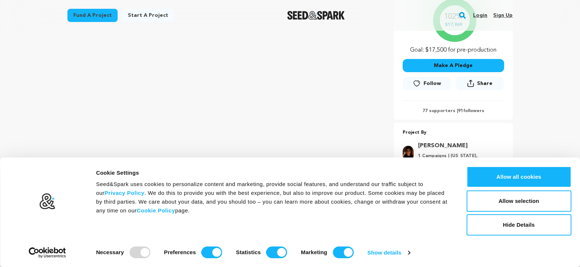
scroll to position [370, 0]
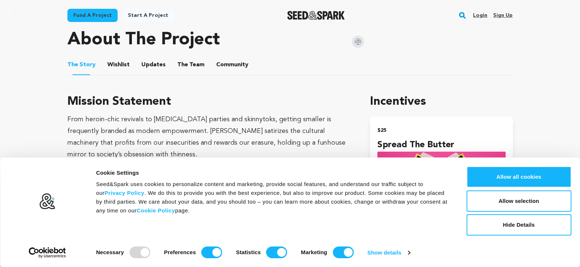
click at [354, 41] on img at bounding box center [358, 42] width 12 height 12
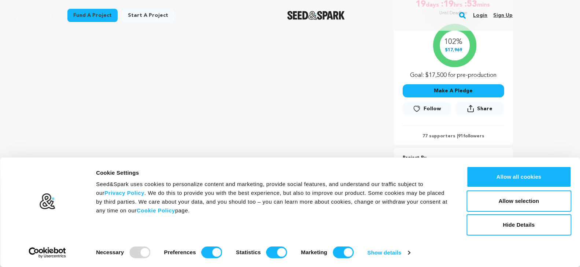
scroll to position [147, 0]
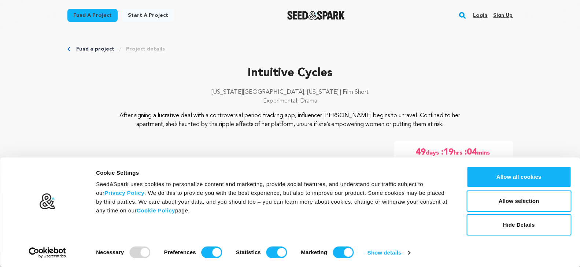
click at [186, 88] on p "New York City, New York | Film Short" at bounding box center [290, 92] width 446 height 9
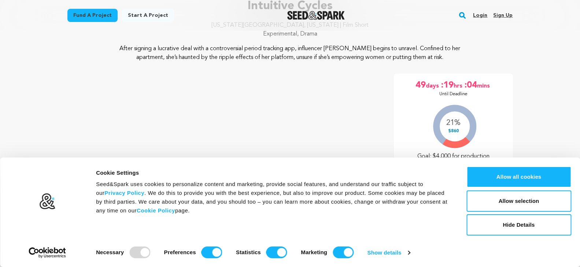
scroll to position [77, 0]
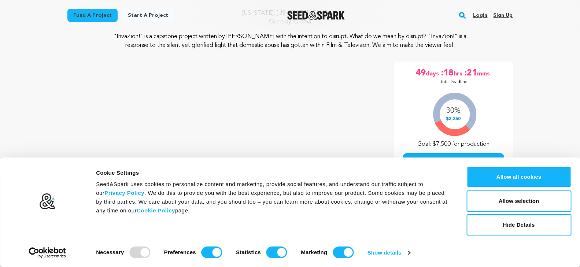
scroll to position [128, 0]
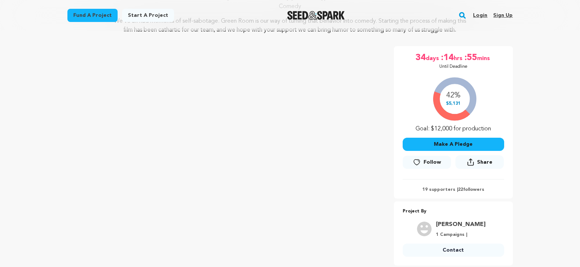
scroll to position [321, 0]
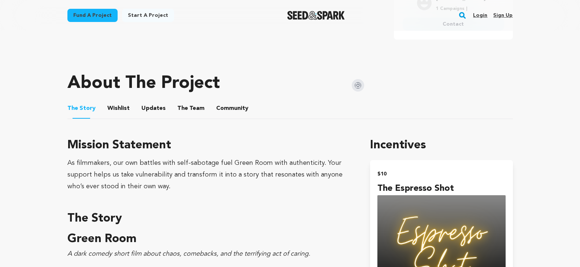
click at [182, 111] on button "The Team" at bounding box center [191, 110] width 18 height 18
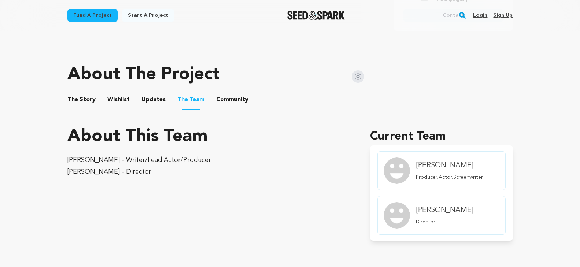
scroll to position [448, 0]
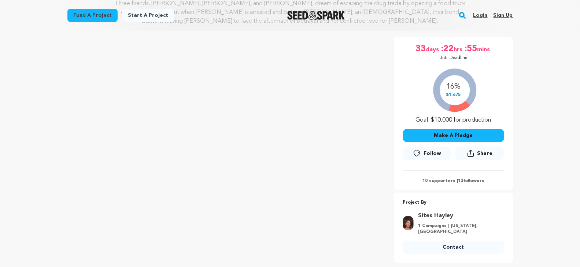
scroll to position [330, 0]
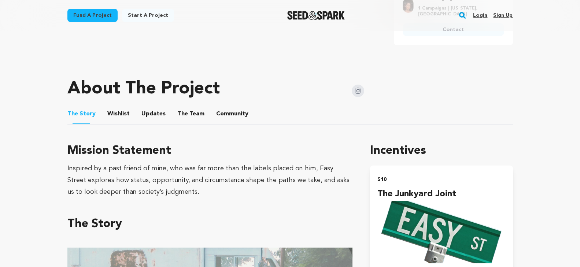
click at [182, 107] on button "The Team" at bounding box center [191, 116] width 18 height 18
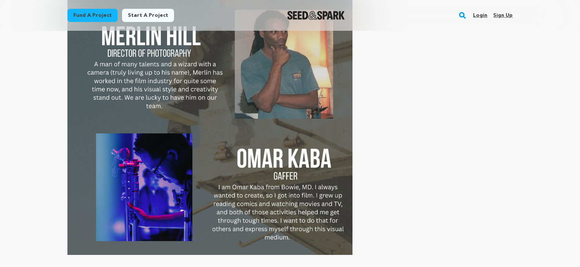
scroll to position [1080, 0]
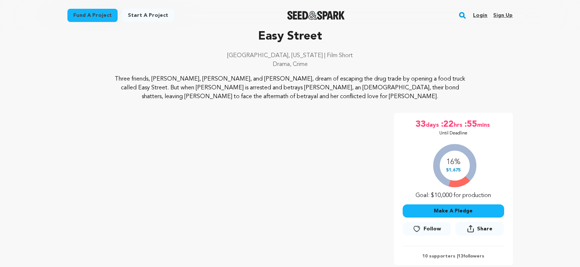
scroll to position [85, 0]
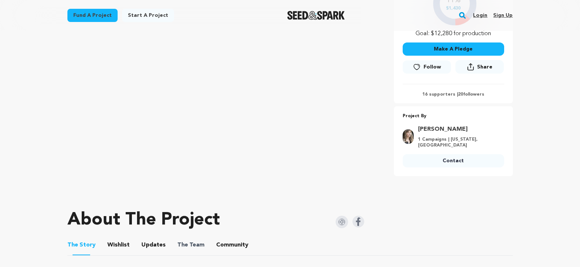
scroll to position [191, 0]
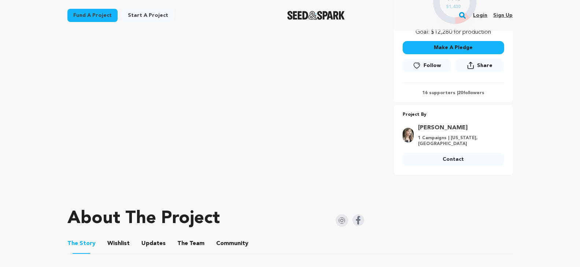
click at [171, 239] on ul "The Story The Story Wishlist Wishlist Updates Updates The Team The Team Communi…" at bounding box center [290, 243] width 446 height 21
click at [187, 241] on button "The Team" at bounding box center [191, 245] width 18 height 18
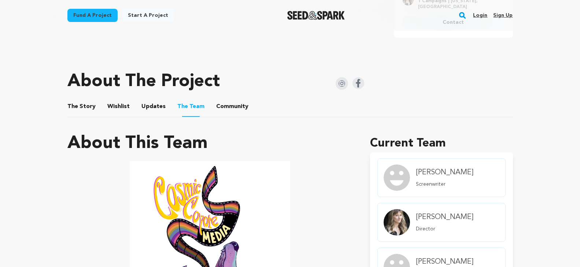
scroll to position [344, 0]
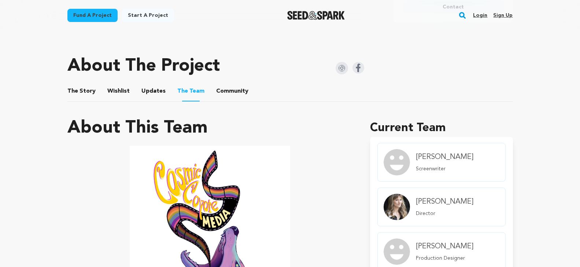
click at [342, 71] on img at bounding box center [342, 68] width 12 height 12
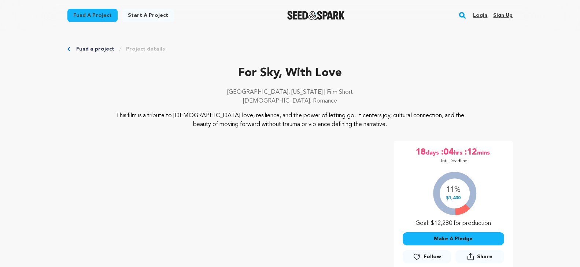
click at [266, 69] on p "For Sky, With Love" at bounding box center [290, 73] width 446 height 18
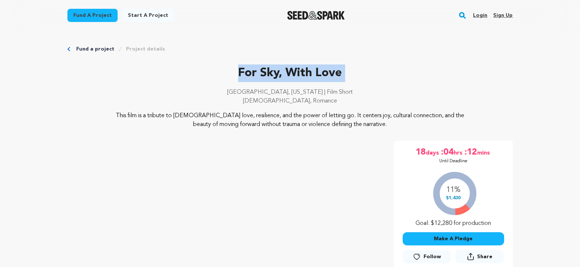
click at [266, 69] on p "For Sky, With Love" at bounding box center [290, 73] width 446 height 18
copy div "For Sky, With Love"
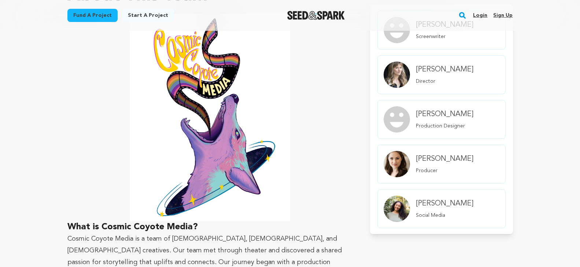
scroll to position [522, 0]
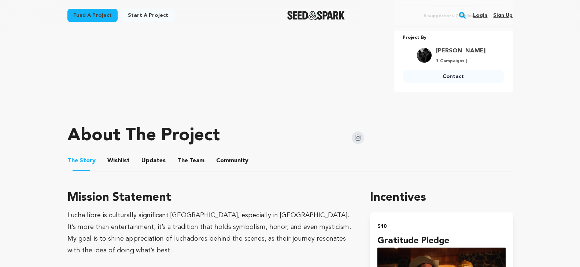
scroll to position [364, 0]
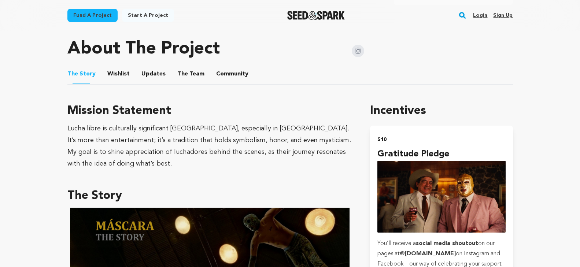
click at [182, 76] on button "The Team" at bounding box center [191, 76] width 18 height 18
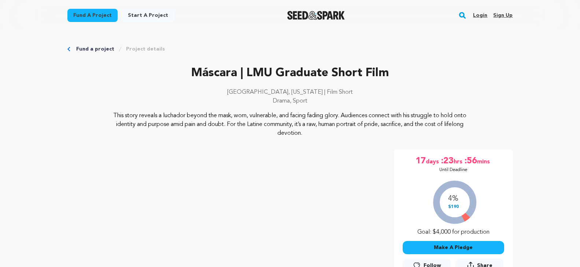
scroll to position [60, 0]
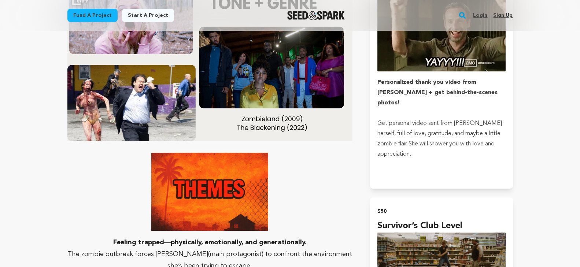
scroll to position [1063, 0]
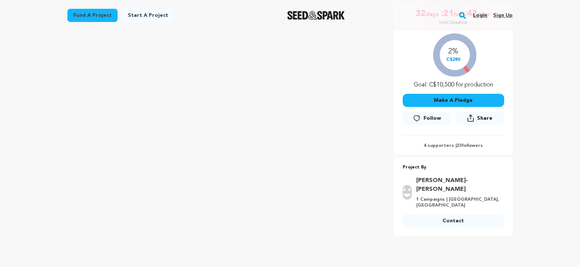
scroll to position [213, 0]
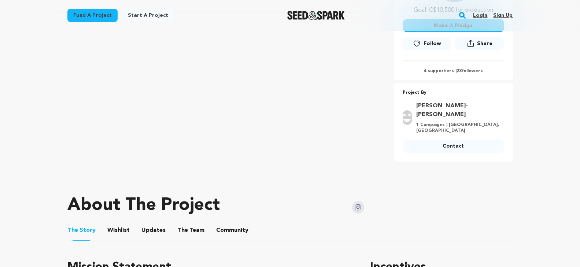
click at [187, 223] on button "The Team" at bounding box center [191, 232] width 18 height 18
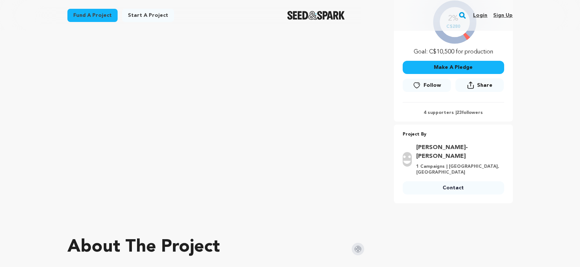
scroll to position [111, 0]
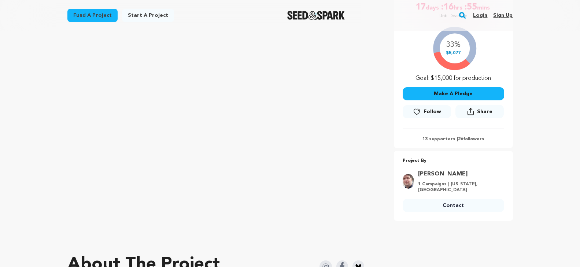
scroll to position [286, 0]
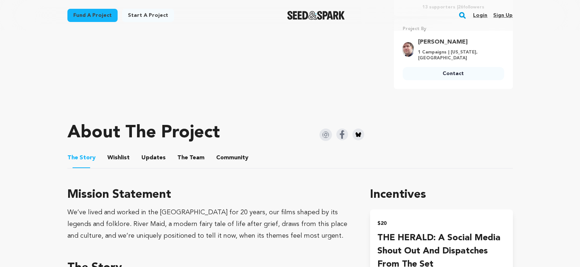
click at [186, 153] on button "The Team" at bounding box center [191, 160] width 18 height 18
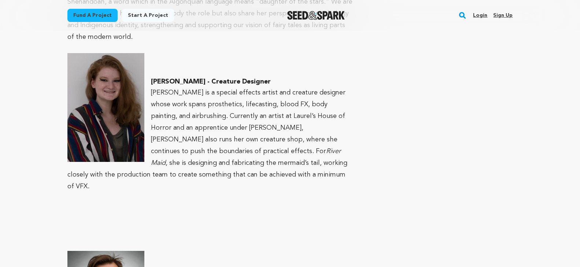
scroll to position [1583, 0]
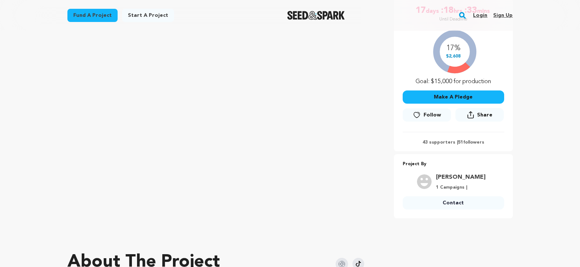
scroll to position [296, 0]
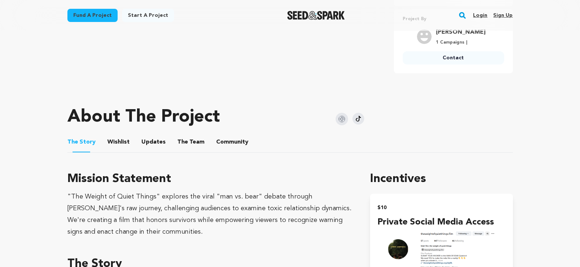
click at [193, 135] on button "The Team" at bounding box center [191, 144] width 18 height 18
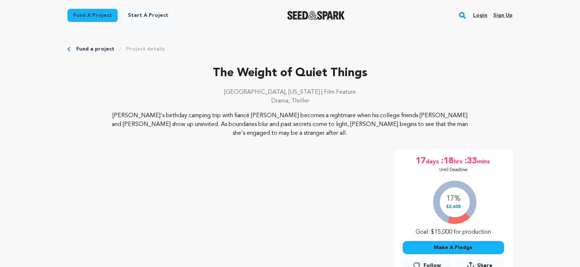
scroll to position [150, 0]
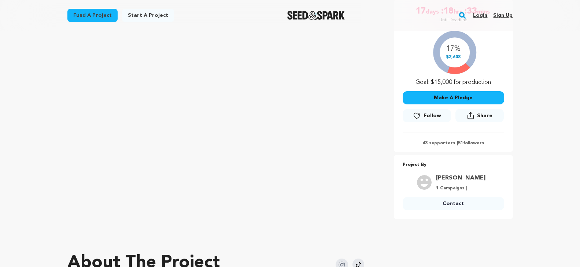
click at [342, 259] on img at bounding box center [342, 265] width 12 height 12
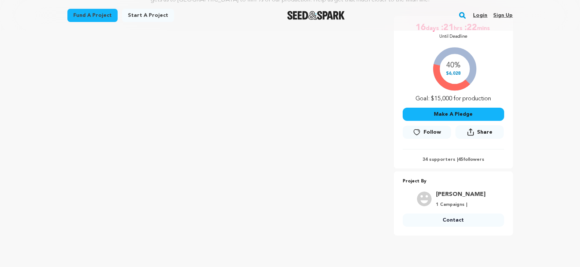
scroll to position [186, 0]
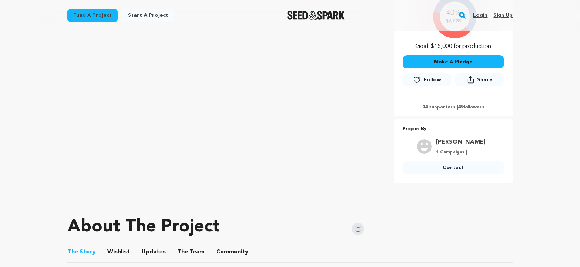
click at [192, 248] on button "The Team" at bounding box center [191, 254] width 18 height 18
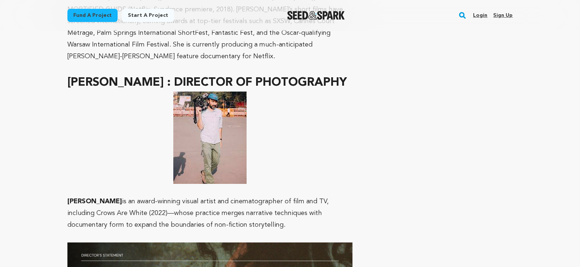
scroll to position [338, 0]
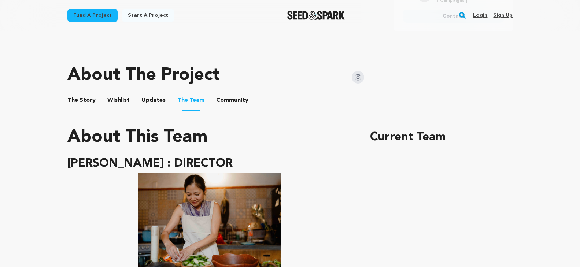
click at [355, 82] on img at bounding box center [358, 77] width 12 height 12
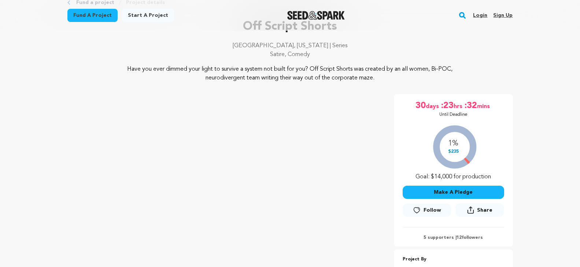
scroll to position [272, 0]
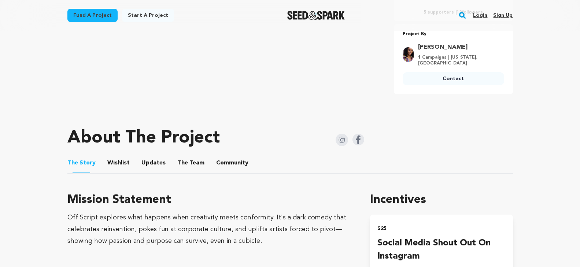
click at [188, 156] on button "The Team" at bounding box center [191, 165] width 18 height 18
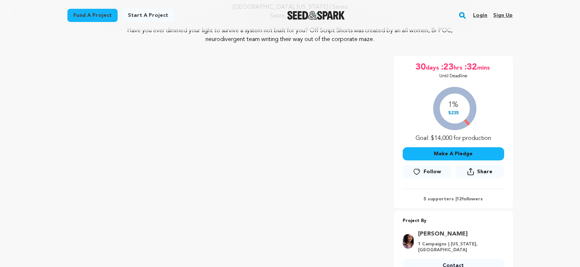
scroll to position [92, 0]
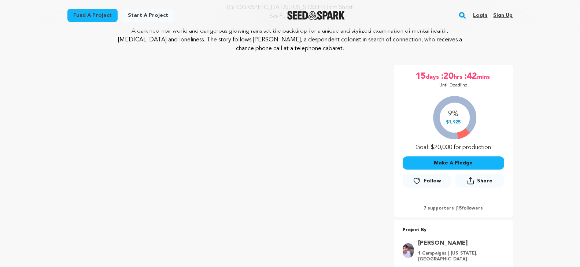
scroll to position [226, 0]
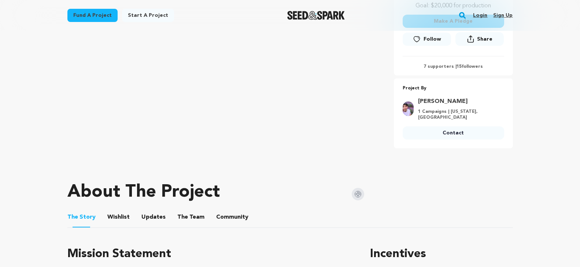
click at [187, 210] on button "The Team" at bounding box center [191, 219] width 18 height 18
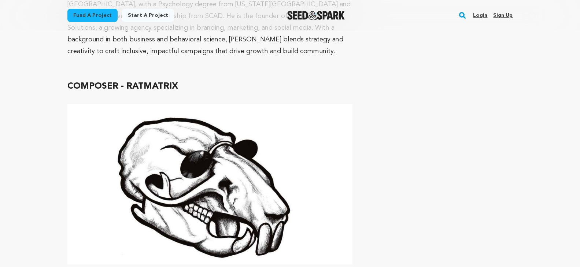
scroll to position [2438, 0]
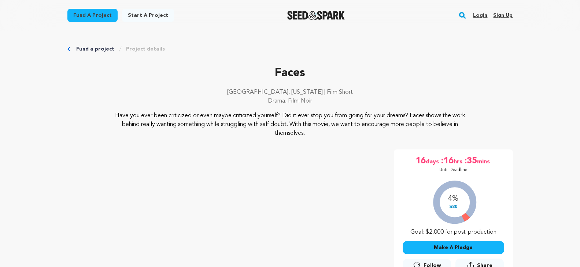
scroll to position [1, 0]
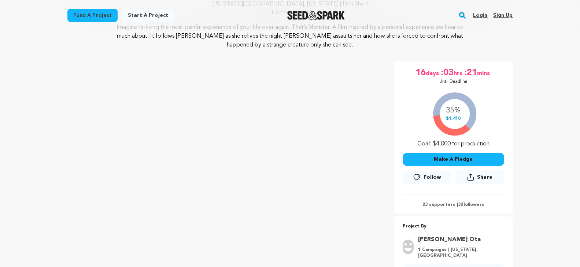
scroll to position [247, 0]
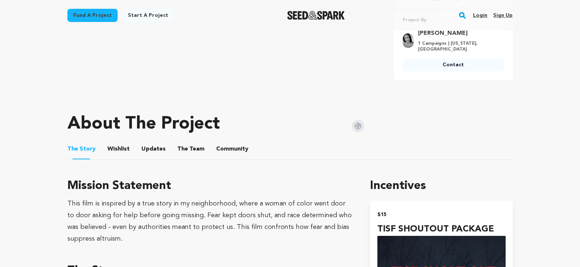
scroll to position [366, 0]
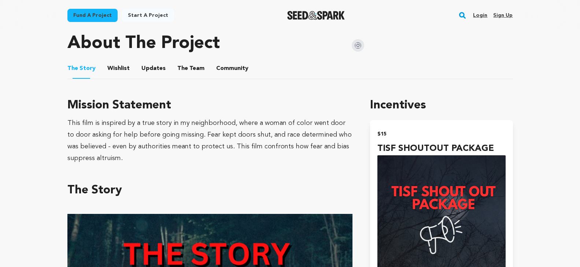
click at [188, 64] on button "The Team" at bounding box center [191, 70] width 18 height 18
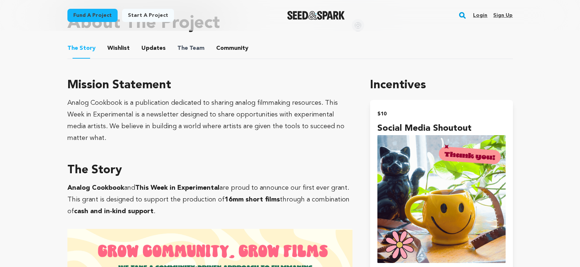
scroll to position [355, 0]
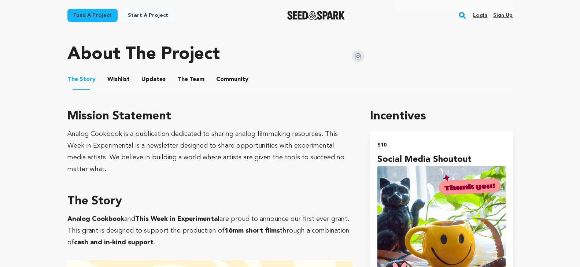
click at [182, 74] on button "The Team" at bounding box center [191, 81] width 18 height 18
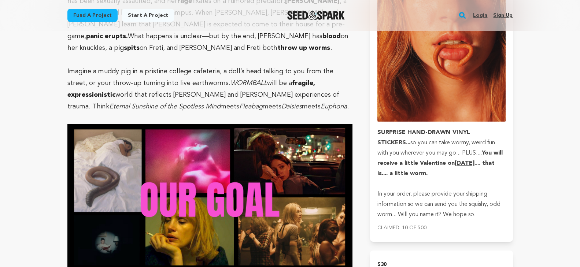
scroll to position [1199, 0]
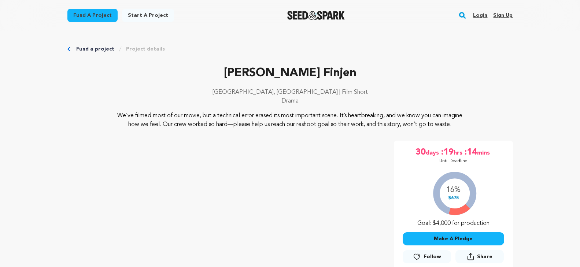
scroll to position [1, 0]
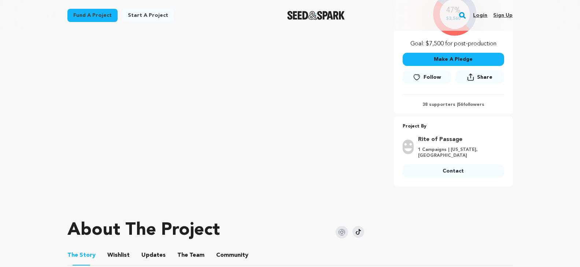
scroll to position [246, 0]
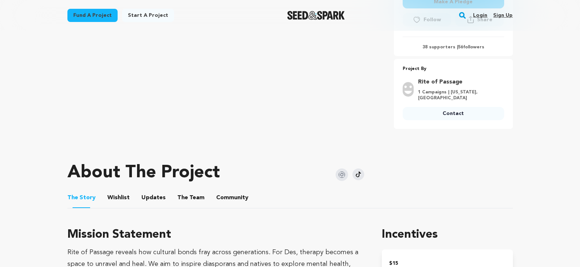
click at [189, 193] on button "The Team" at bounding box center [191, 200] width 18 height 18
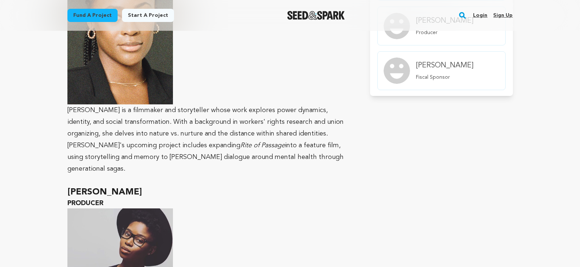
scroll to position [235, 0]
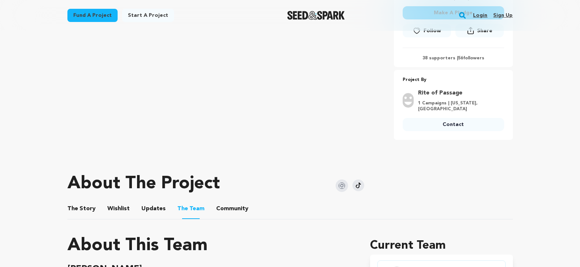
click at [339, 187] on img at bounding box center [342, 186] width 12 height 12
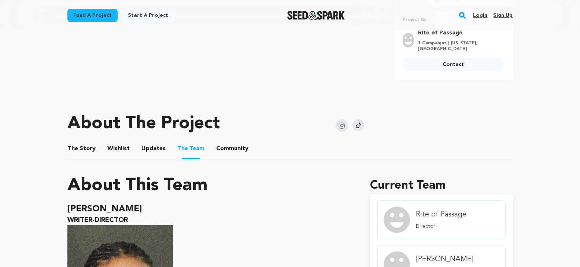
scroll to position [490, 0]
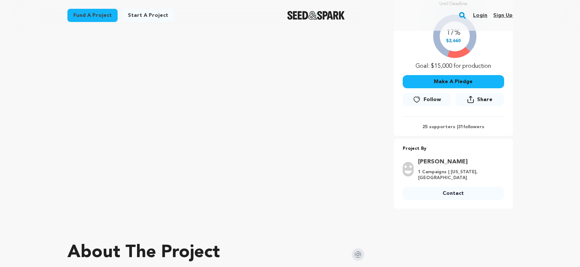
scroll to position [194, 0]
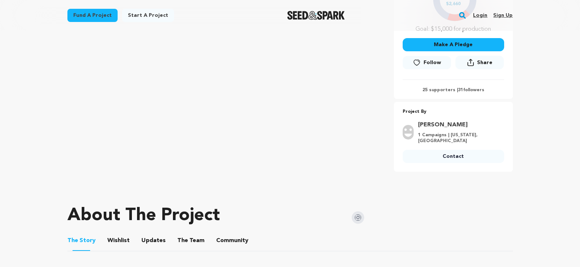
click at [185, 234] on button "The Team" at bounding box center [191, 242] width 18 height 18
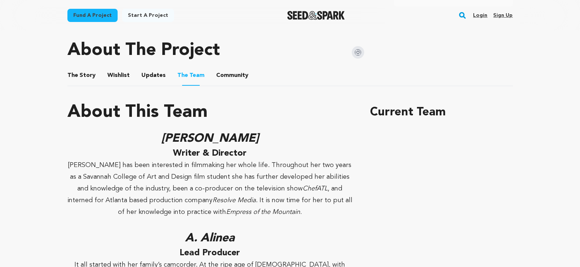
scroll to position [358, 0]
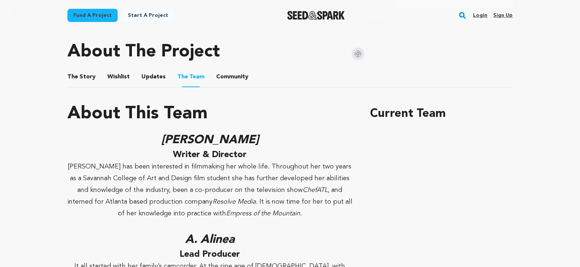
click at [359, 48] on img at bounding box center [358, 54] width 12 height 12
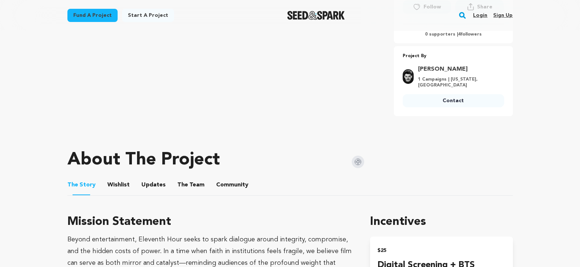
scroll to position [274, 0]
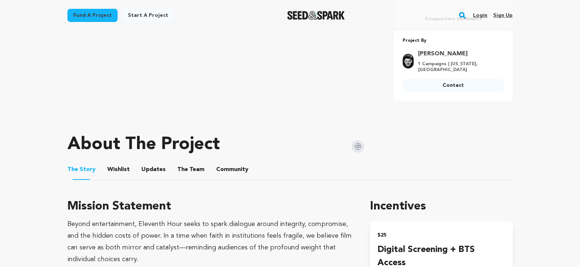
click at [186, 174] on button "The Team" at bounding box center [191, 171] width 18 height 18
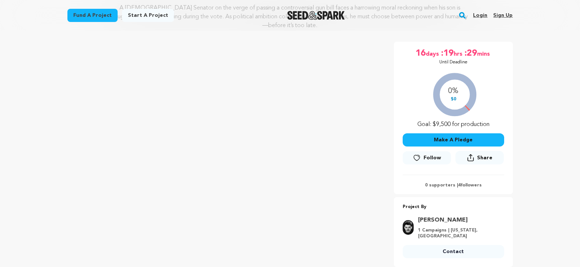
scroll to position [144, 0]
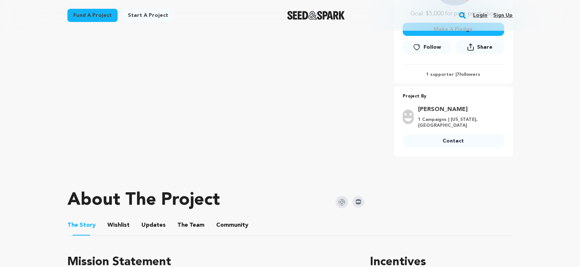
scroll to position [268, 0]
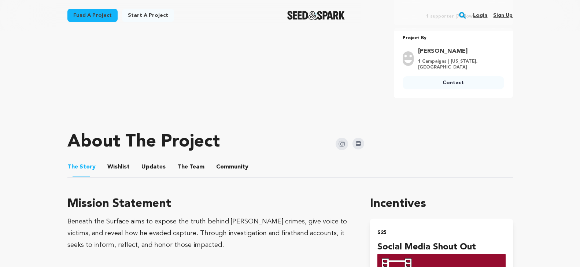
click at [183, 160] on button "The Team" at bounding box center [191, 169] width 18 height 18
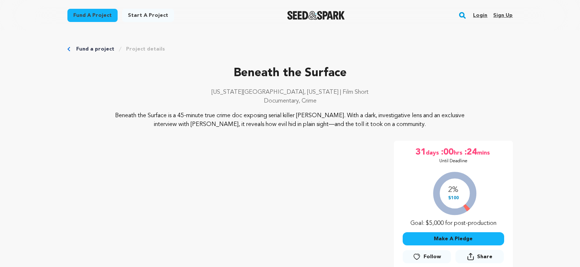
scroll to position [239, 0]
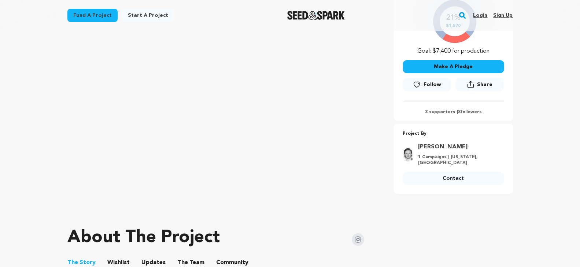
scroll to position [246, 0]
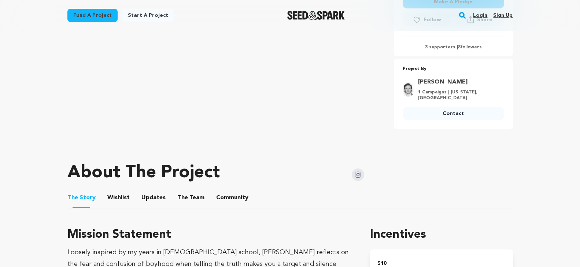
click at [189, 193] on button "The Team" at bounding box center [191, 200] width 18 height 18
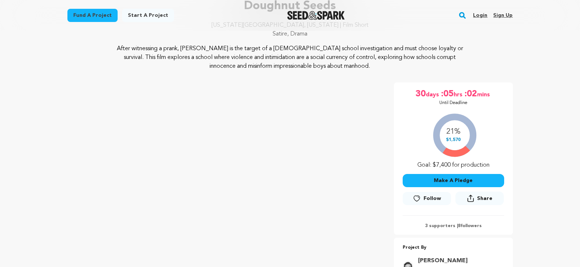
scroll to position [160, 0]
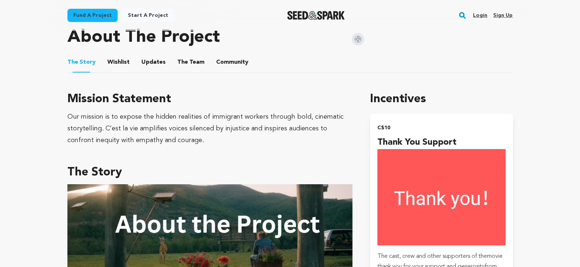
scroll to position [320, 0]
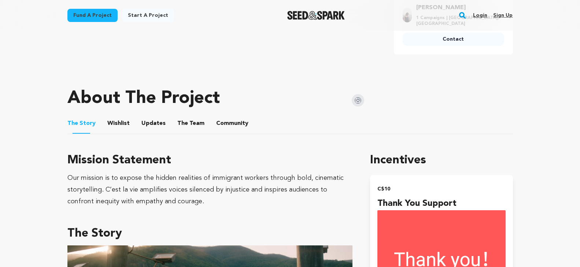
click at [186, 116] on button "The Team" at bounding box center [191, 125] width 18 height 18
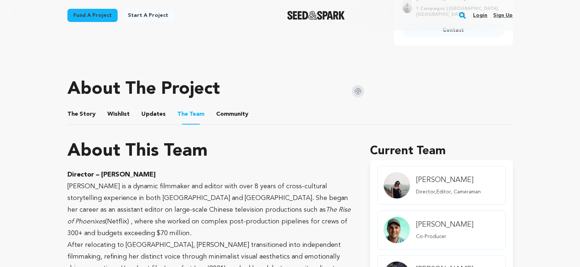
scroll to position [342, 0]
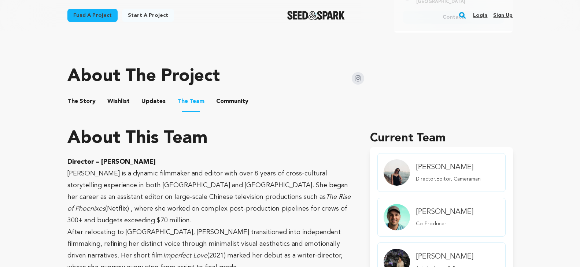
click at [357, 72] on img at bounding box center [358, 78] width 12 height 12
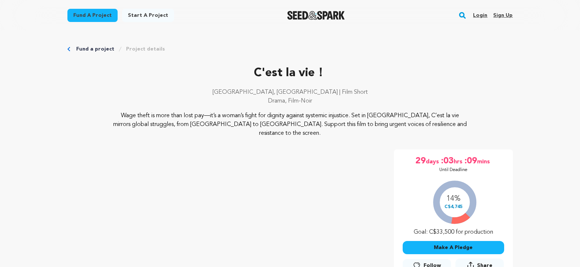
click at [275, 72] on p "C'est la vie！" at bounding box center [290, 73] width 446 height 18
copy div "C'est la vie！"
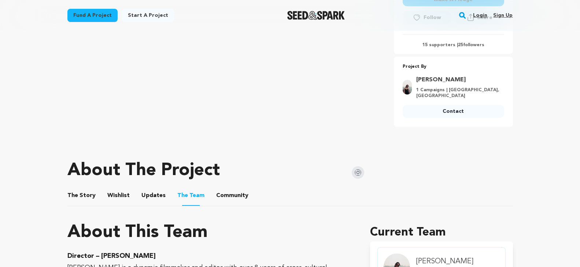
scroll to position [348, 0]
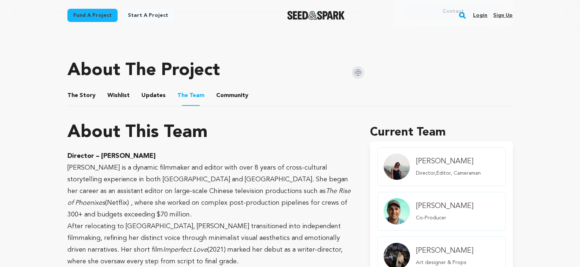
click at [110, 153] on strong "Director – Zhiyi Zhao" at bounding box center [111, 156] width 88 height 7
copy strong "Zhiyi"
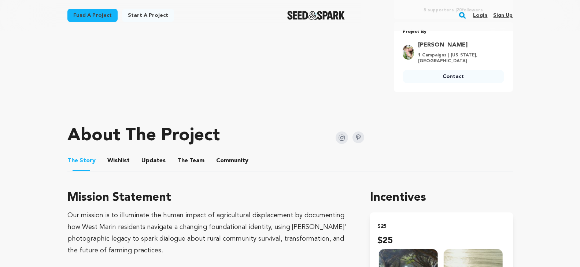
scroll to position [276, 0]
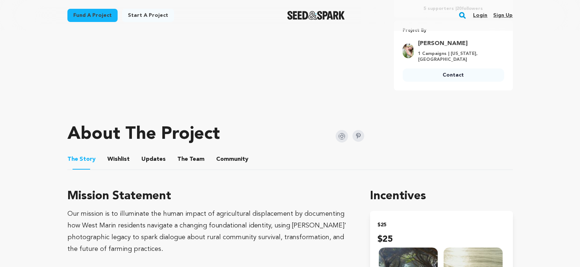
click at [185, 160] on button "The Team" at bounding box center [191, 161] width 18 height 18
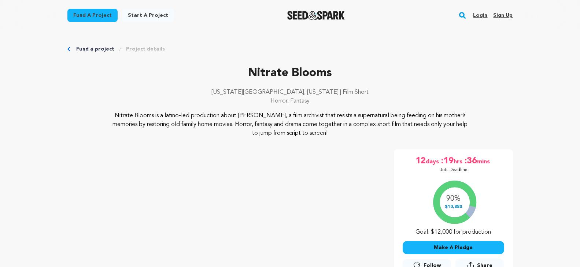
click at [399, 83] on div "Nitrate Blooms New York City, New York | Film Short Horror, Fantasy" at bounding box center [290, 87] width 446 height 47
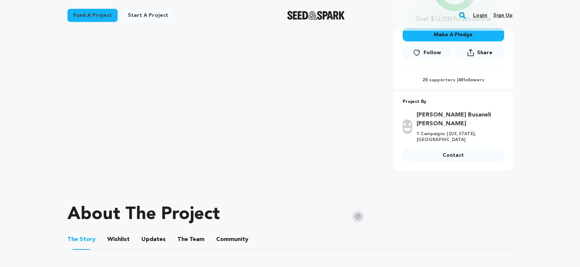
scroll to position [446, 0]
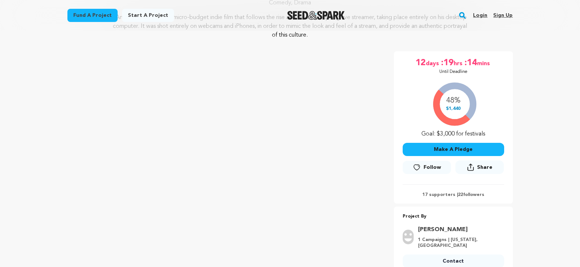
scroll to position [307, 0]
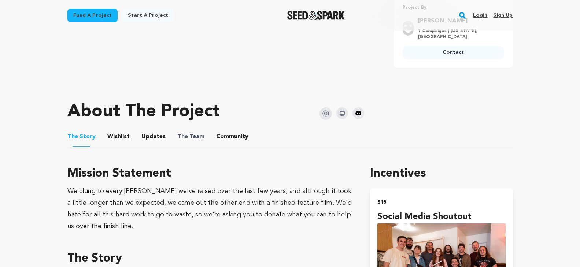
click at [198, 139] on span "The Team" at bounding box center [190, 136] width 27 height 9
click at [191, 135] on button "The Team" at bounding box center [191, 138] width 18 height 18
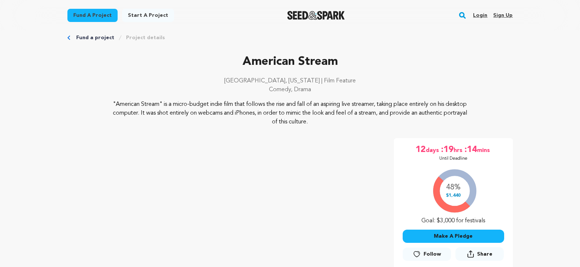
scroll to position [62, 0]
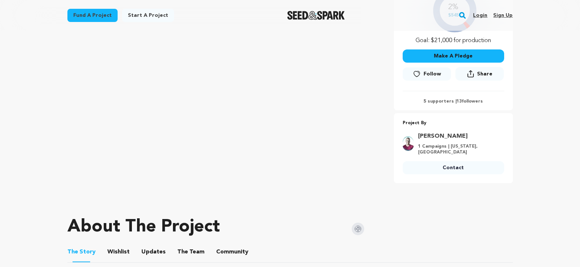
scroll to position [256, 0]
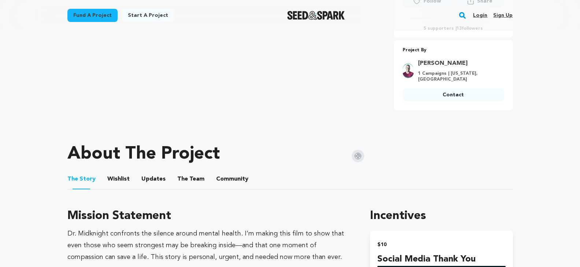
click at [361, 156] on img at bounding box center [358, 156] width 12 height 12
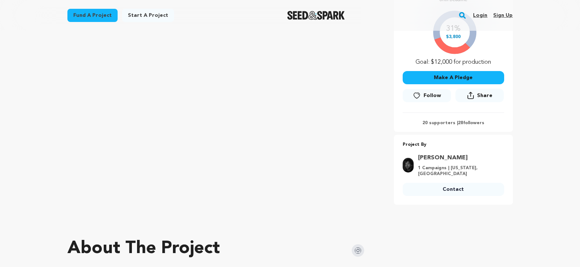
scroll to position [273, 0]
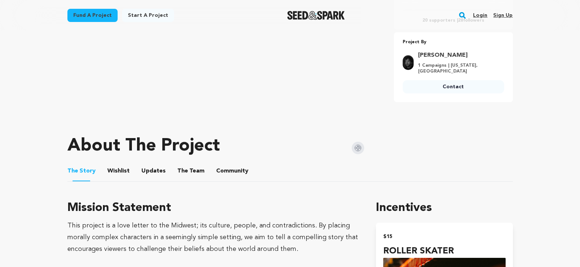
click at [173, 171] on ul "The Story The Story Wishlist Wishlist Updates Updates The Team The Team Communi…" at bounding box center [290, 171] width 446 height 21
click at [185, 167] on button "The Team" at bounding box center [191, 173] width 18 height 18
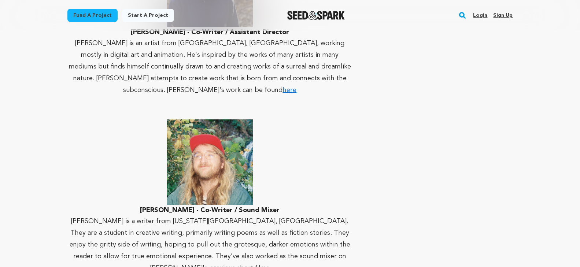
scroll to position [988, 0]
